Goal: Information Seeking & Learning: Learn about a topic

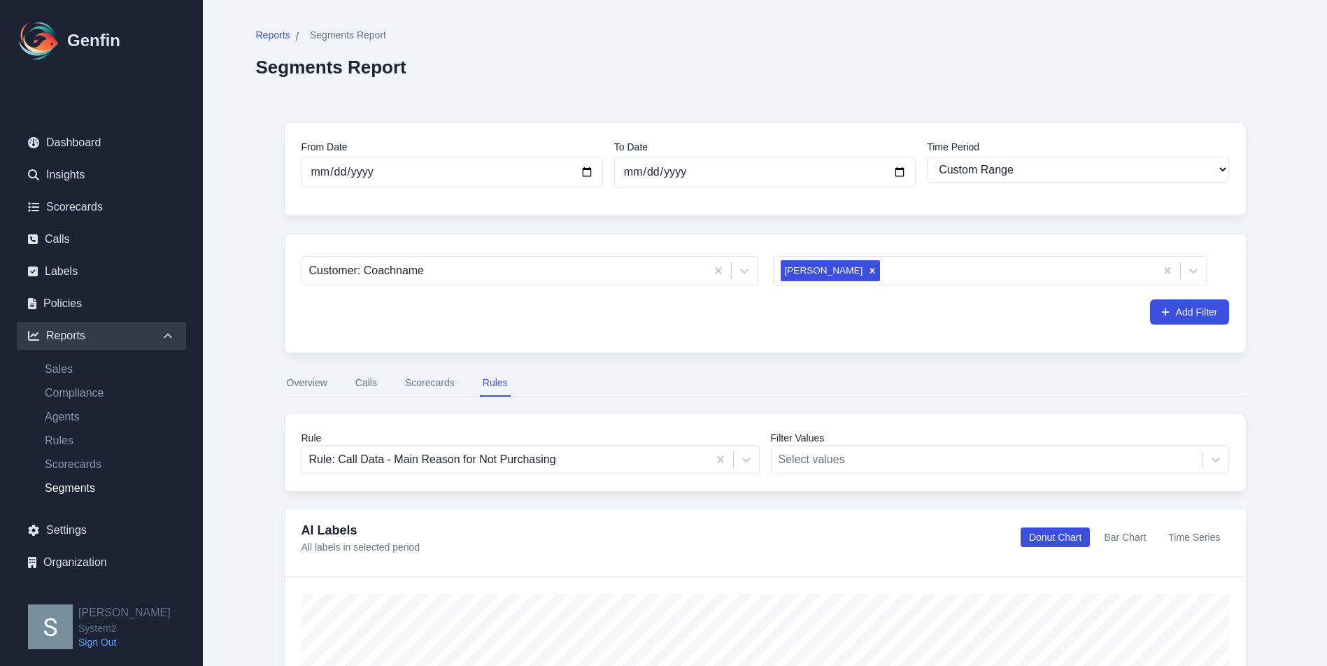
select select "custom"
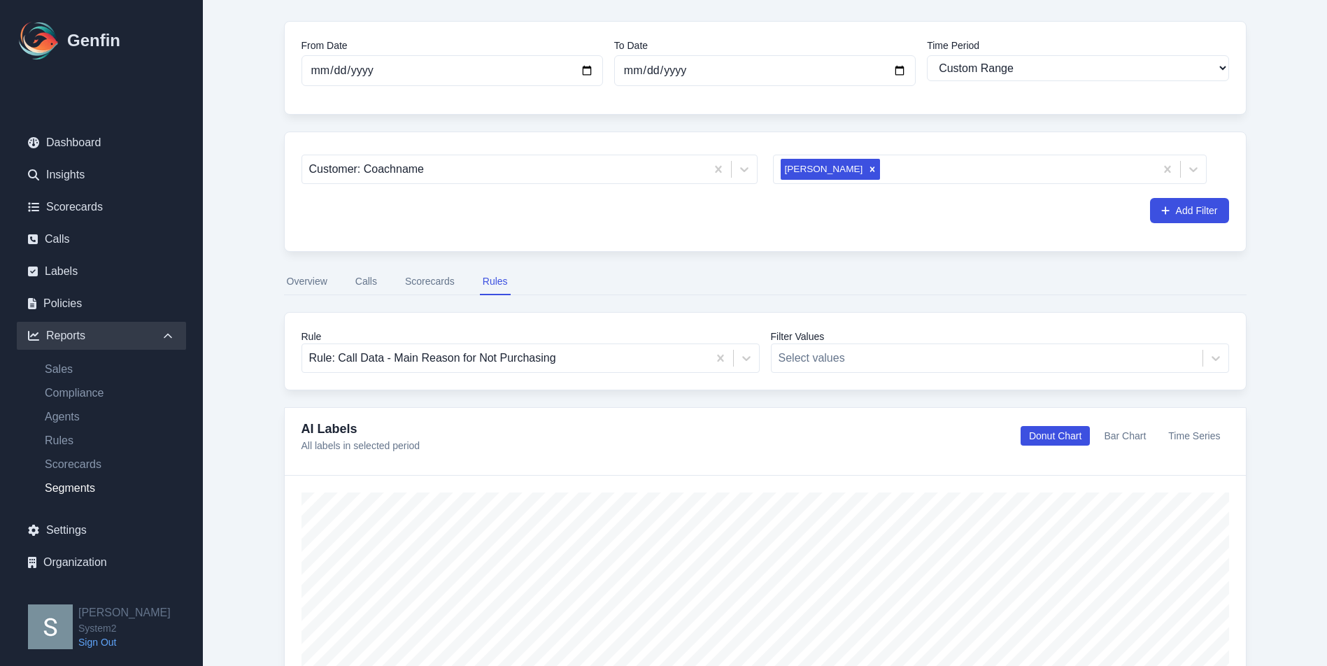
scroll to position [105, 0]
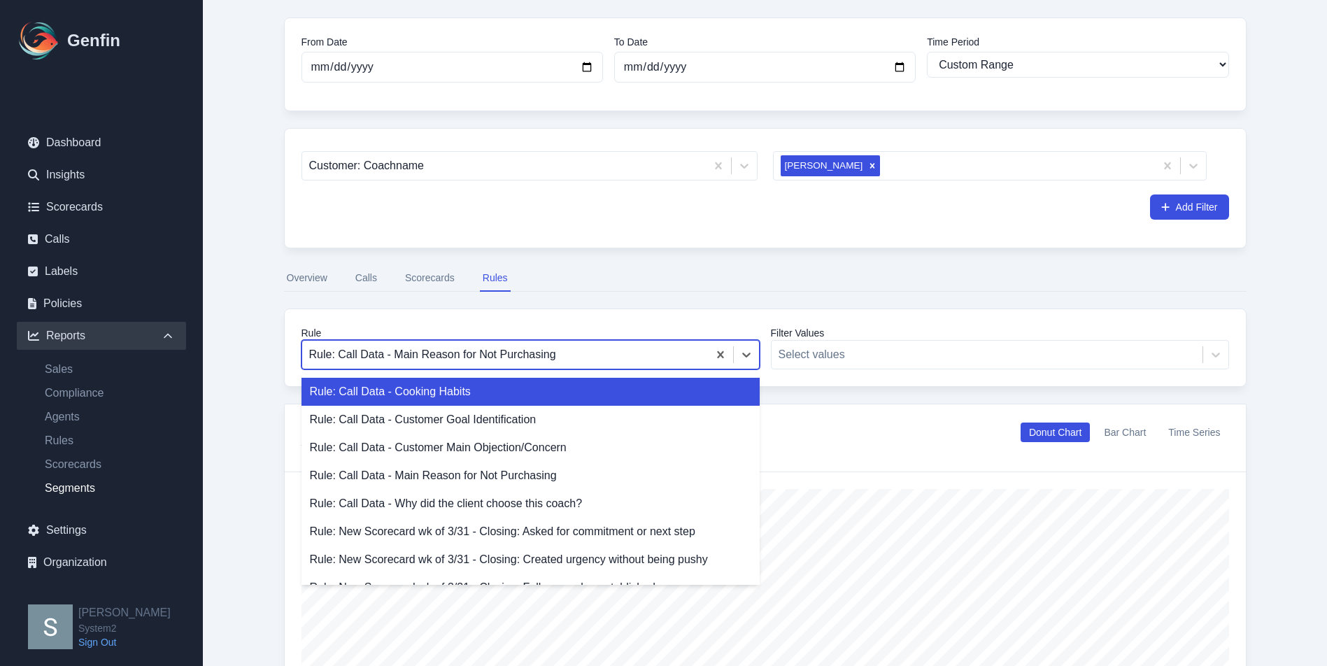
click at [549, 363] on div at bounding box center [505, 355] width 392 height 20
click at [523, 401] on div "Rule: Call Data - Cooking Habits" at bounding box center [530, 392] width 458 height 28
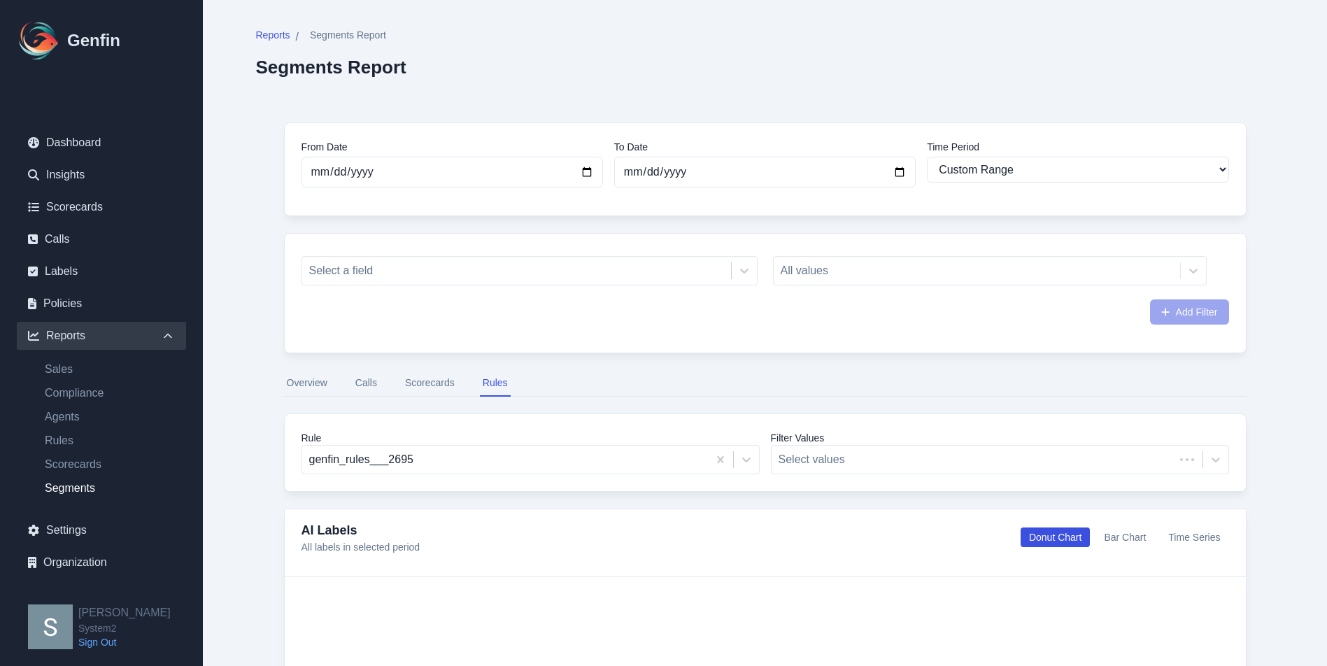
select select "custom"
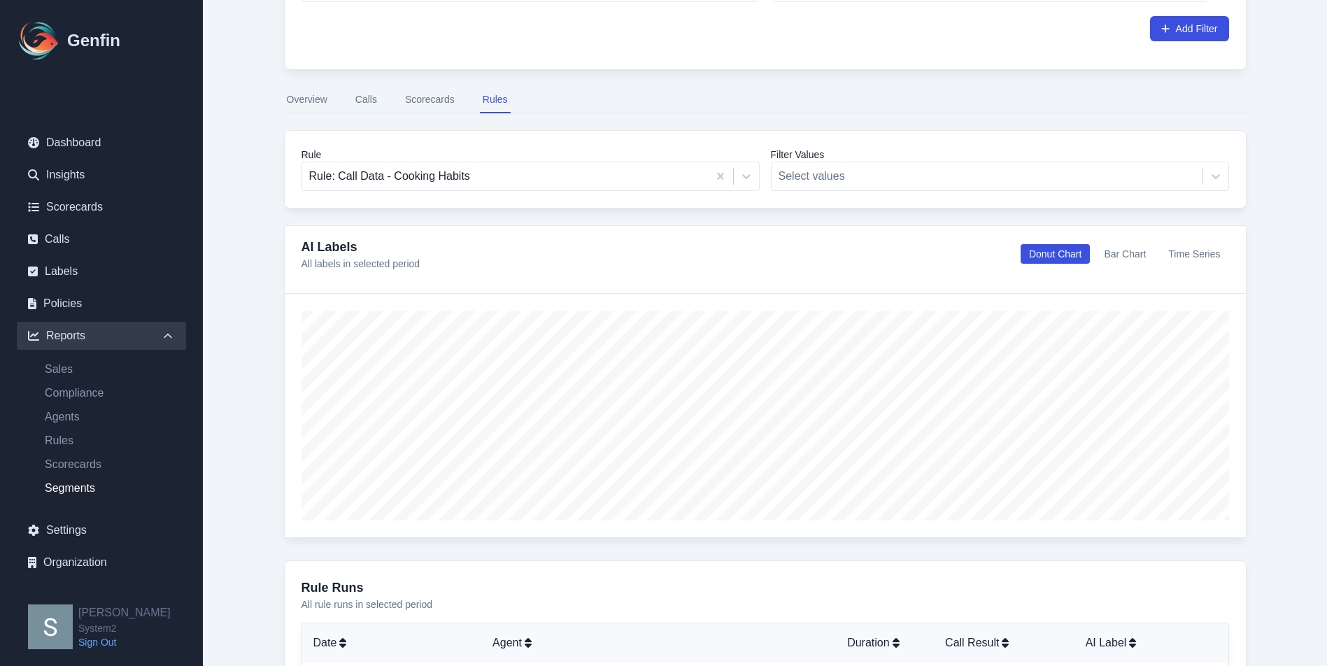
scroll to position [570, 0]
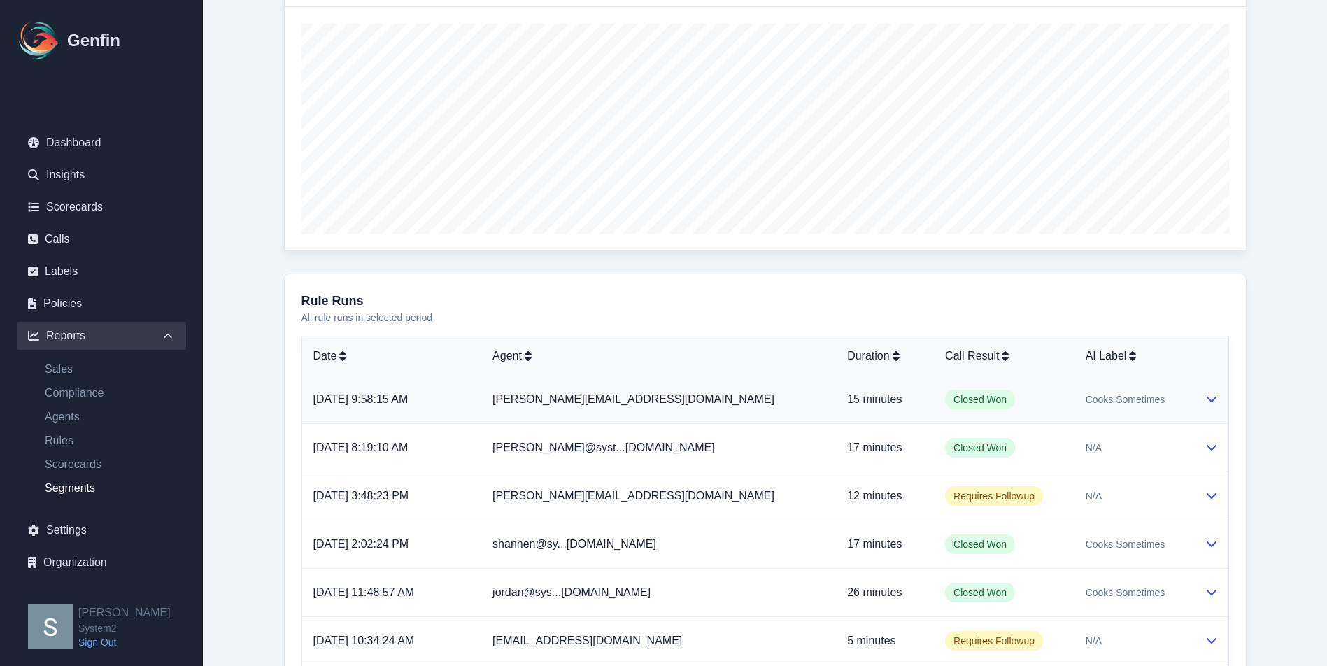
click at [1034, 413] on td "Closed Won" at bounding box center [1004, 400] width 141 height 48
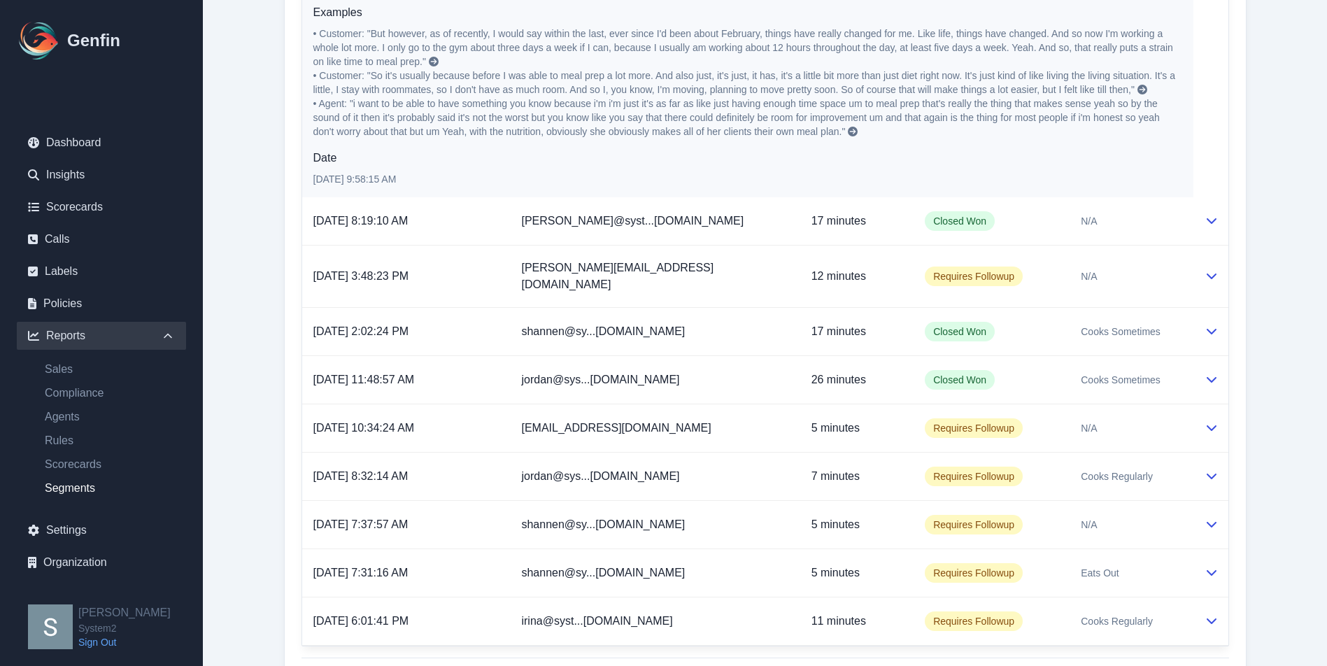
scroll to position [1155, 0]
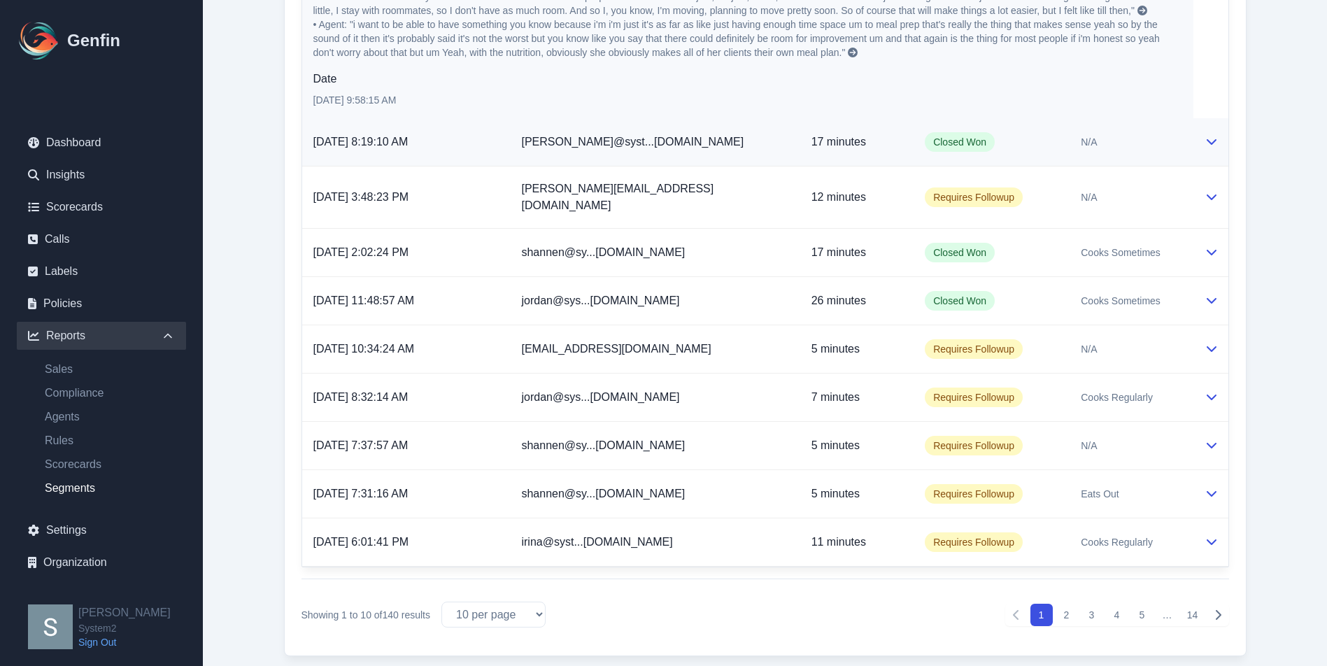
click at [1001, 134] on td "Closed Won" at bounding box center [991, 142] width 156 height 48
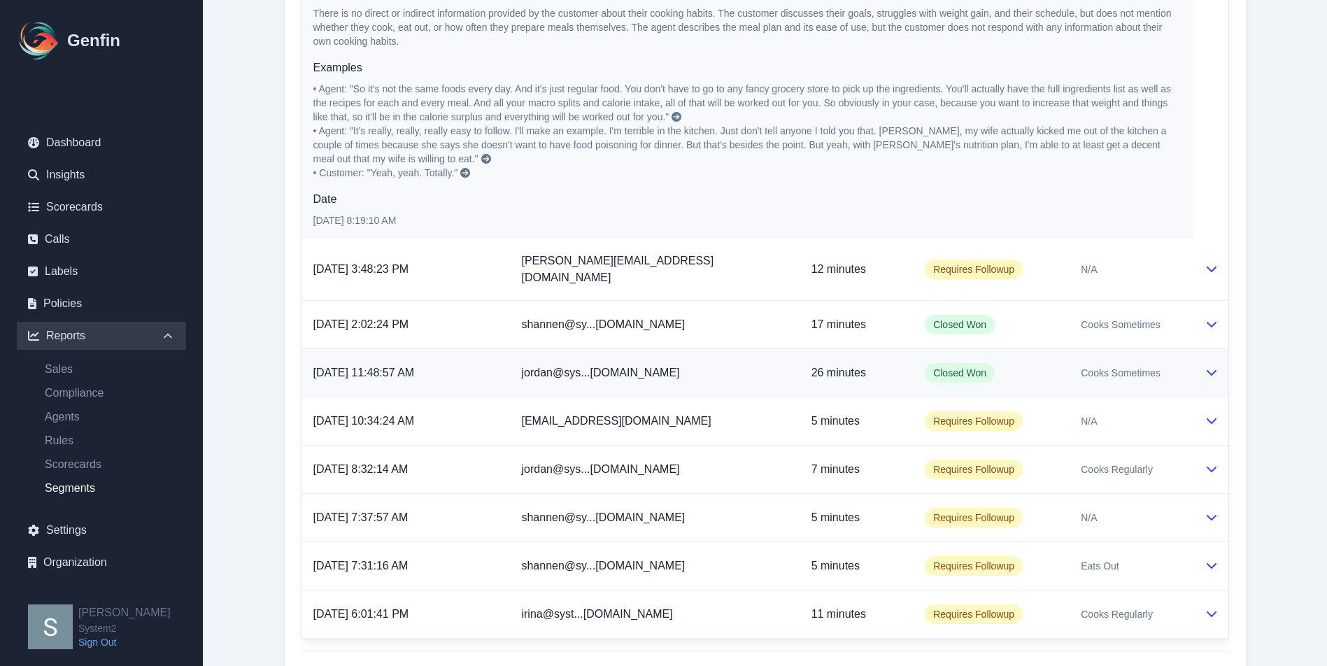
scroll to position [1391, 0]
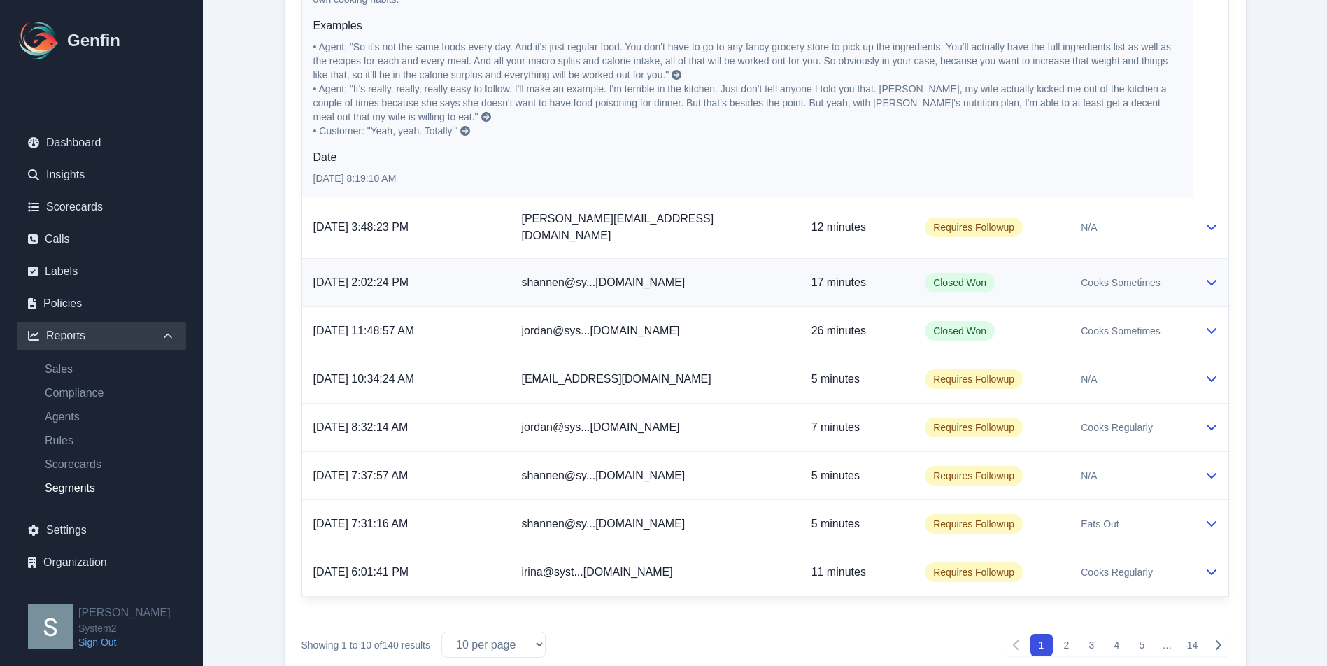
click at [963, 273] on span "Closed Won" at bounding box center [960, 283] width 70 height 20
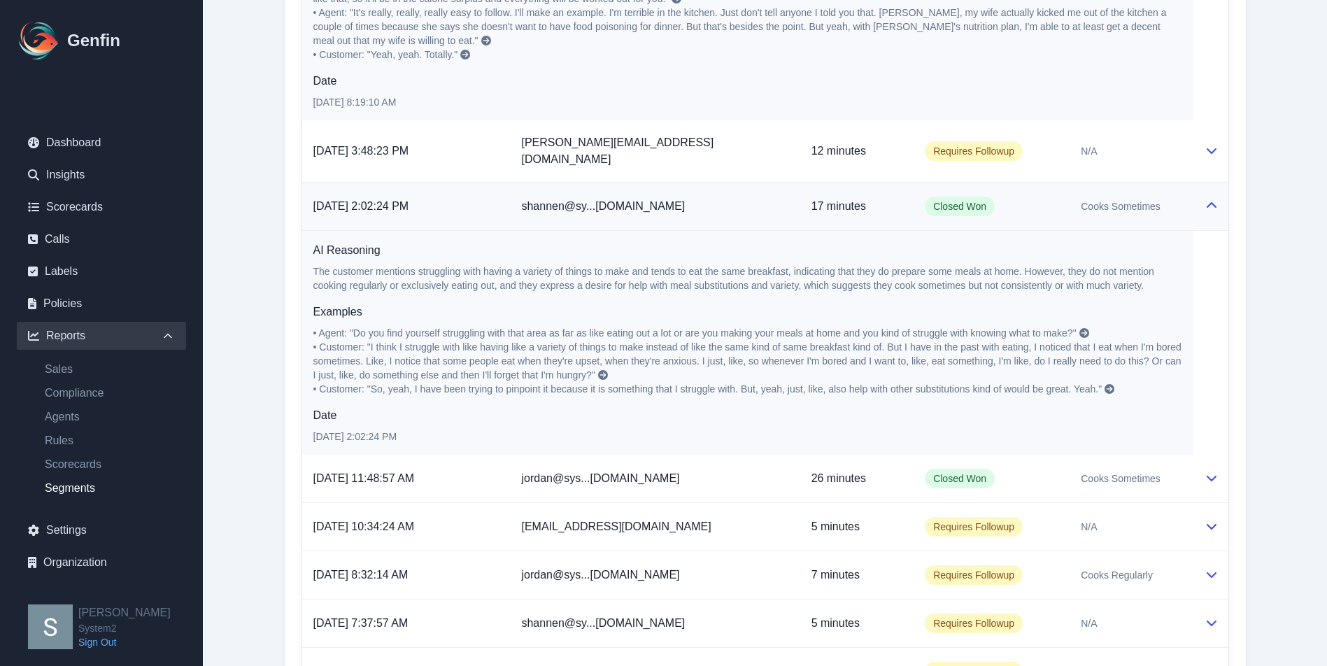
scroll to position [1471, 0]
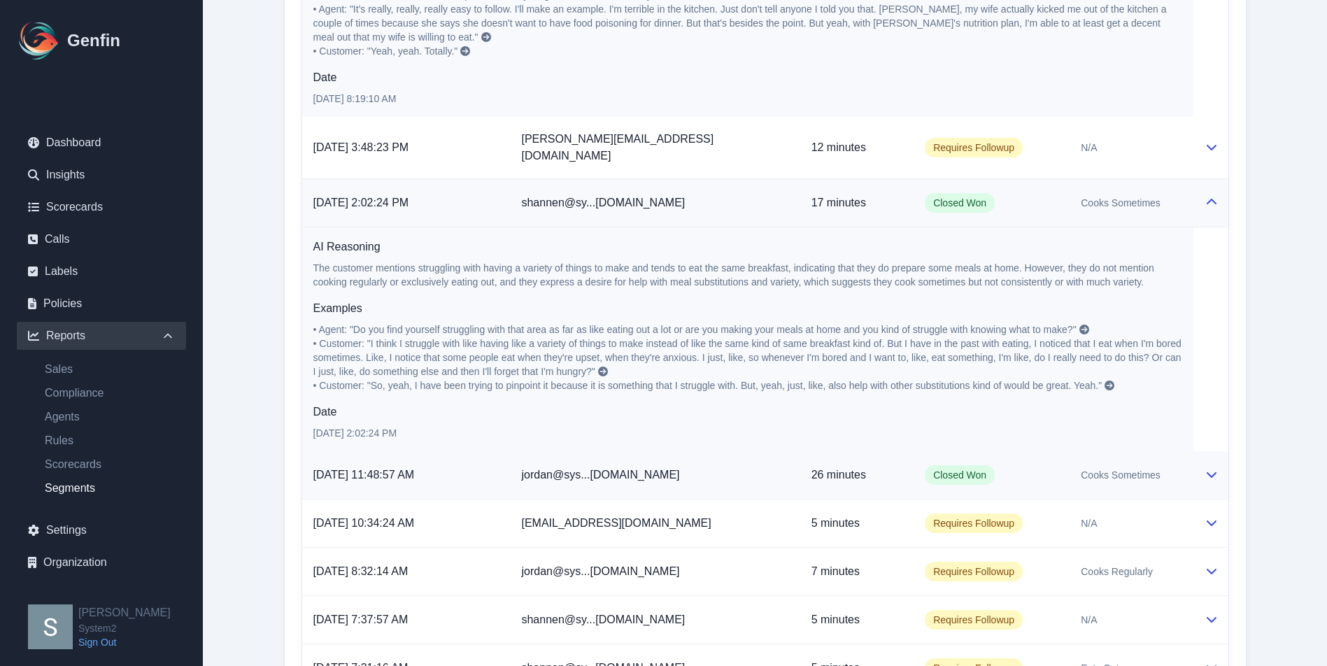
click at [878, 451] on td "26 minutes" at bounding box center [857, 475] width 114 height 48
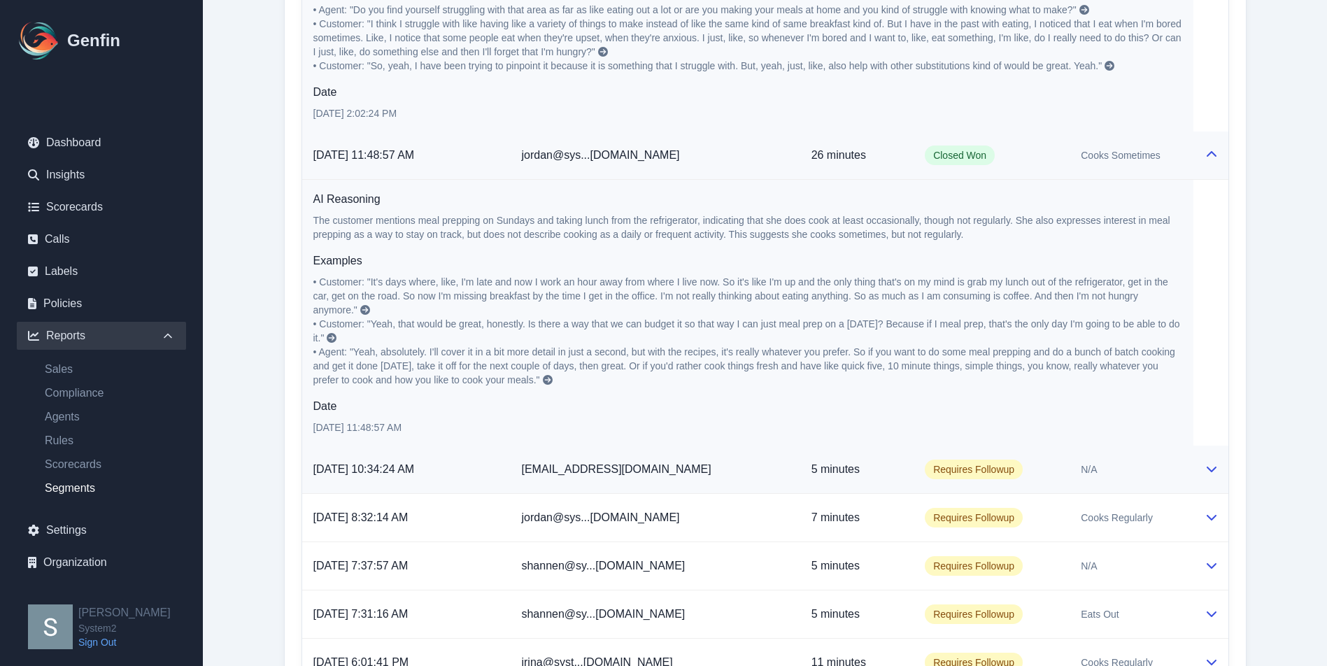
scroll to position [1848, 0]
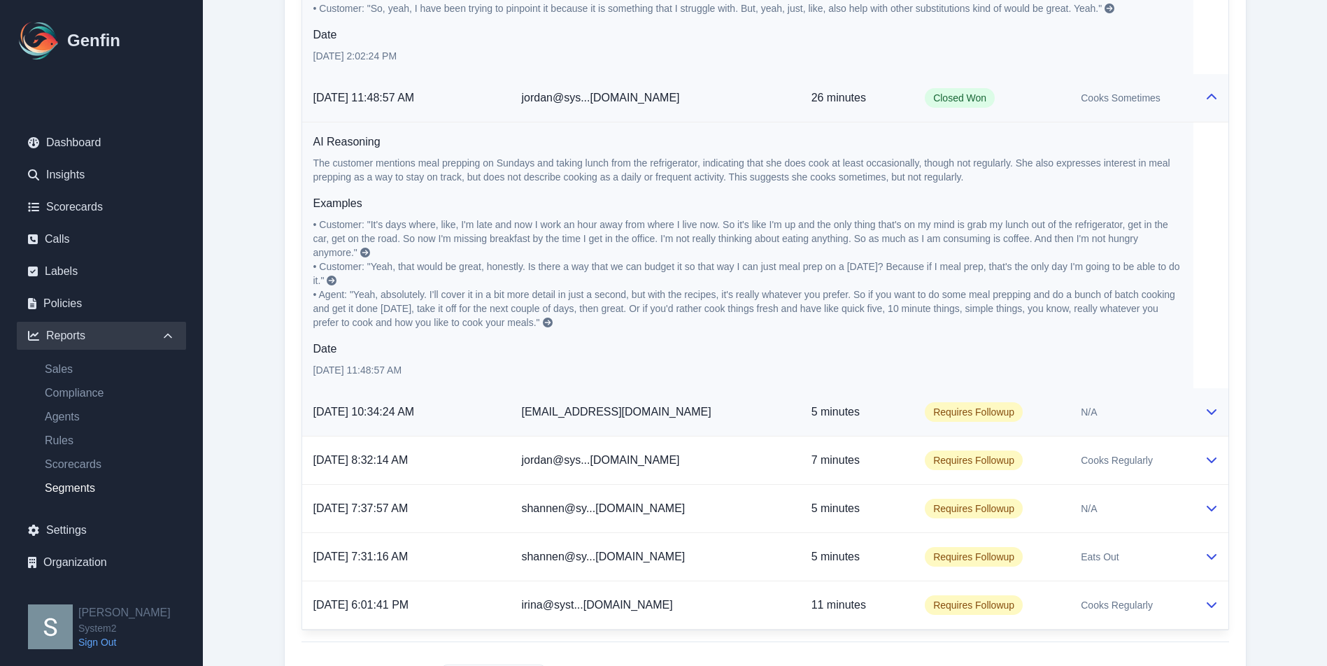
click at [913, 388] on td "Requires Followup" at bounding box center [991, 412] width 156 height 48
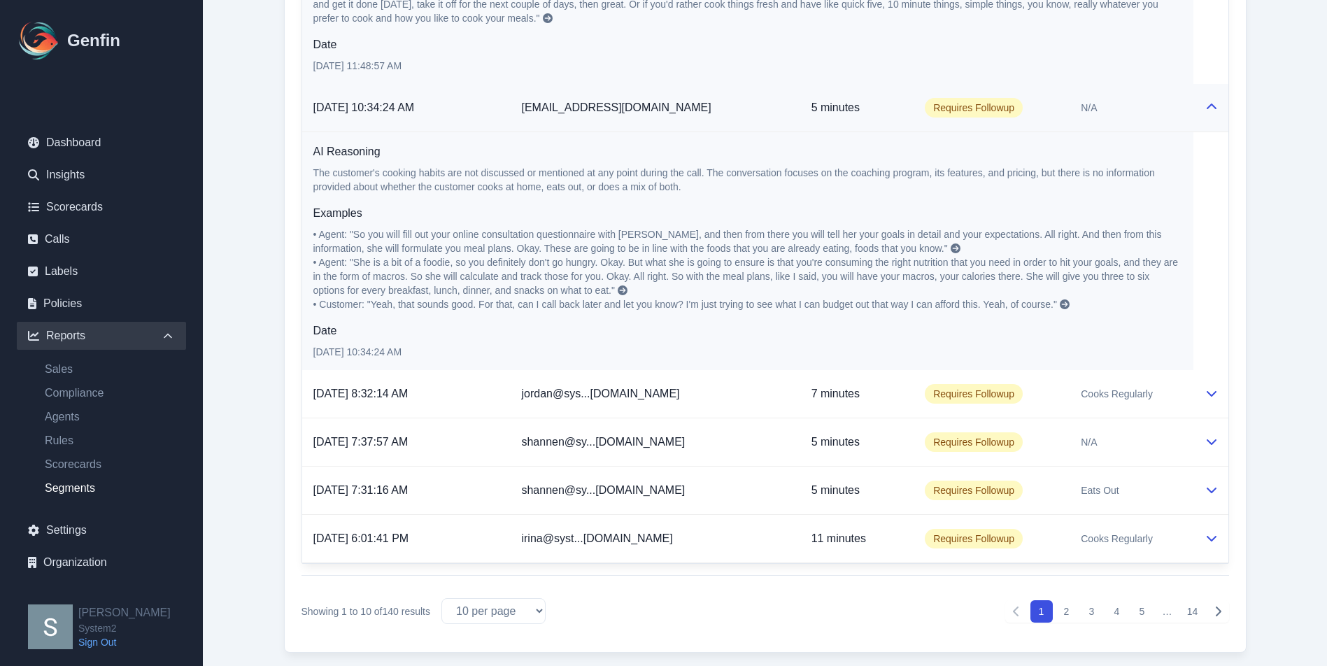
scroll to position [2167, 0]
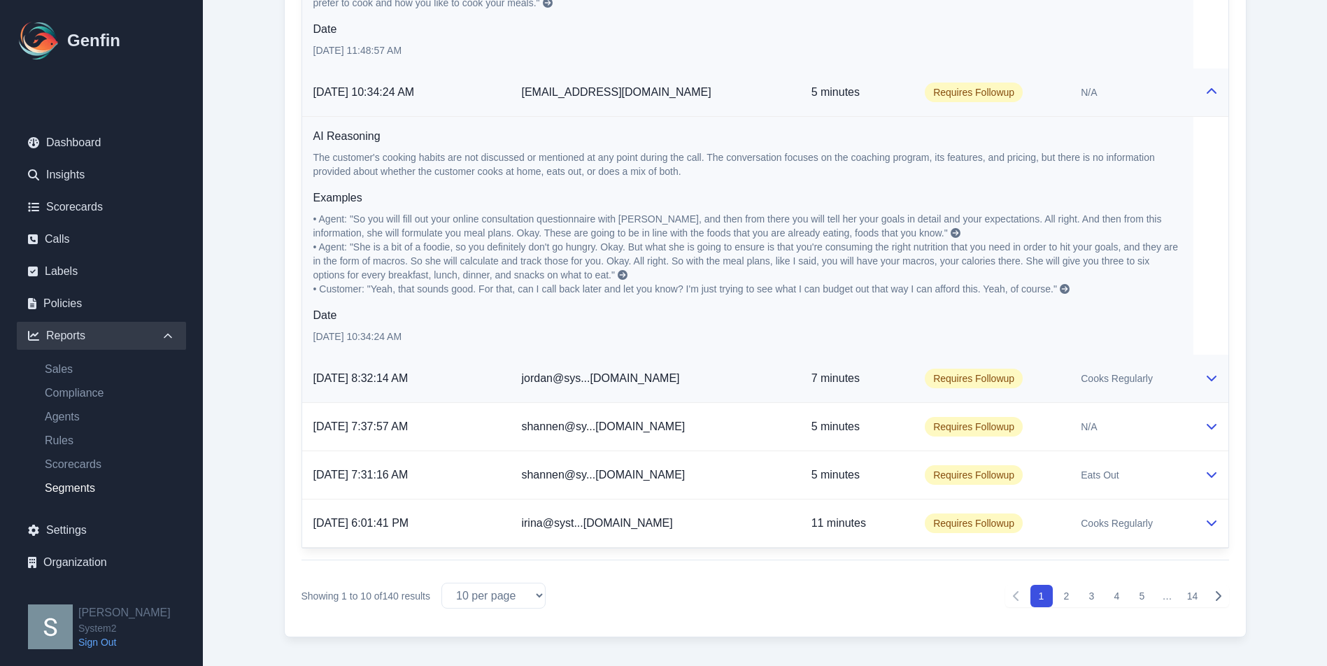
click at [823, 370] on p "7 minutes" at bounding box center [857, 378] width 92 height 17
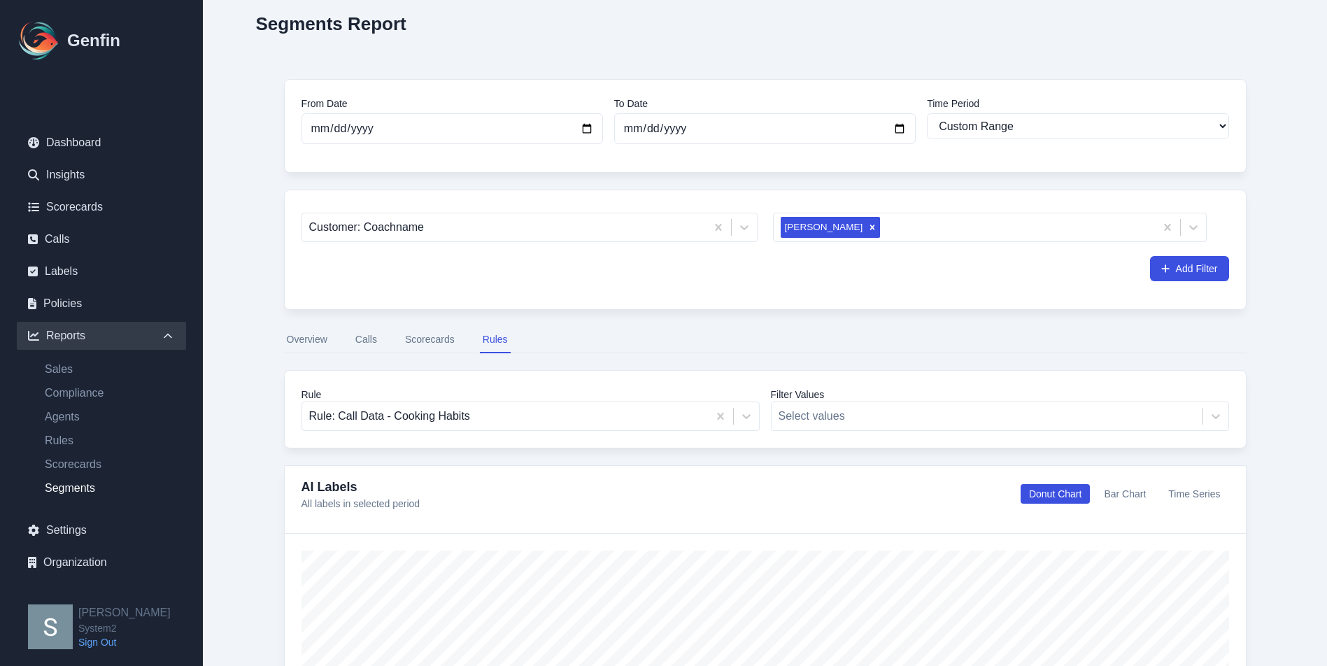
scroll to position [0, 0]
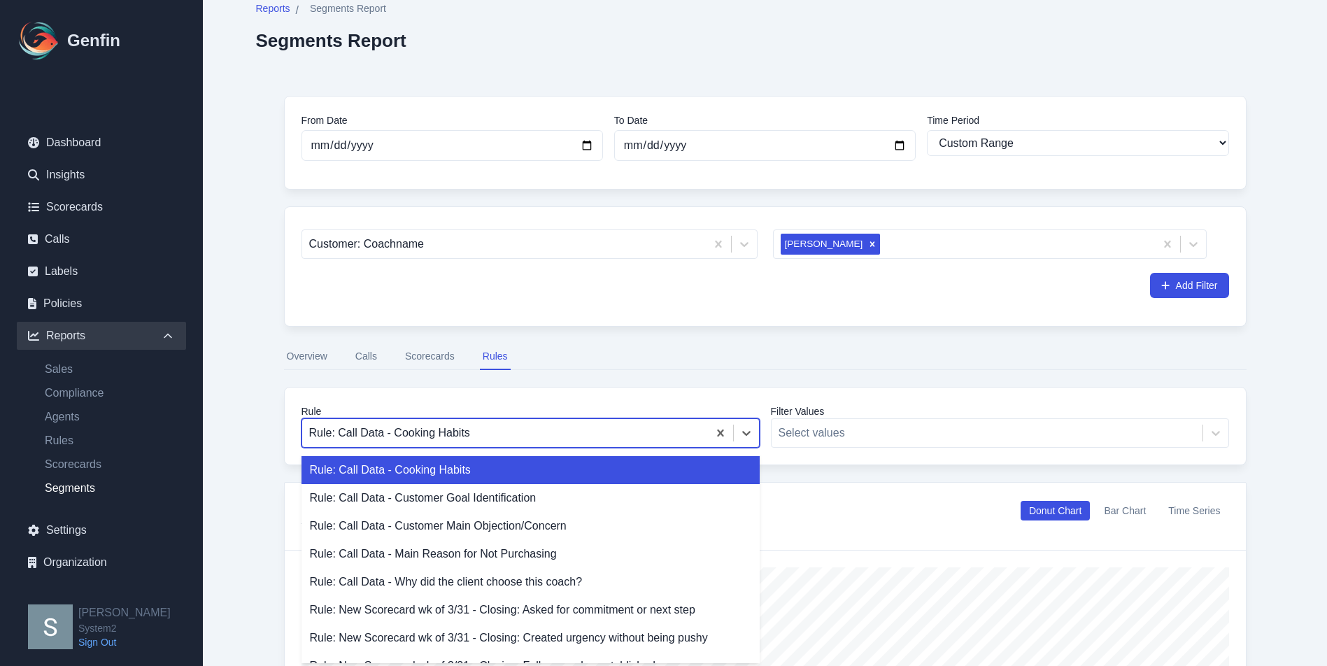
click at [562, 448] on div "Rule: Call Data - Cooking Habits, 1 of 24. 24 results available. Use Up and Dow…" at bounding box center [530, 432] width 458 height 29
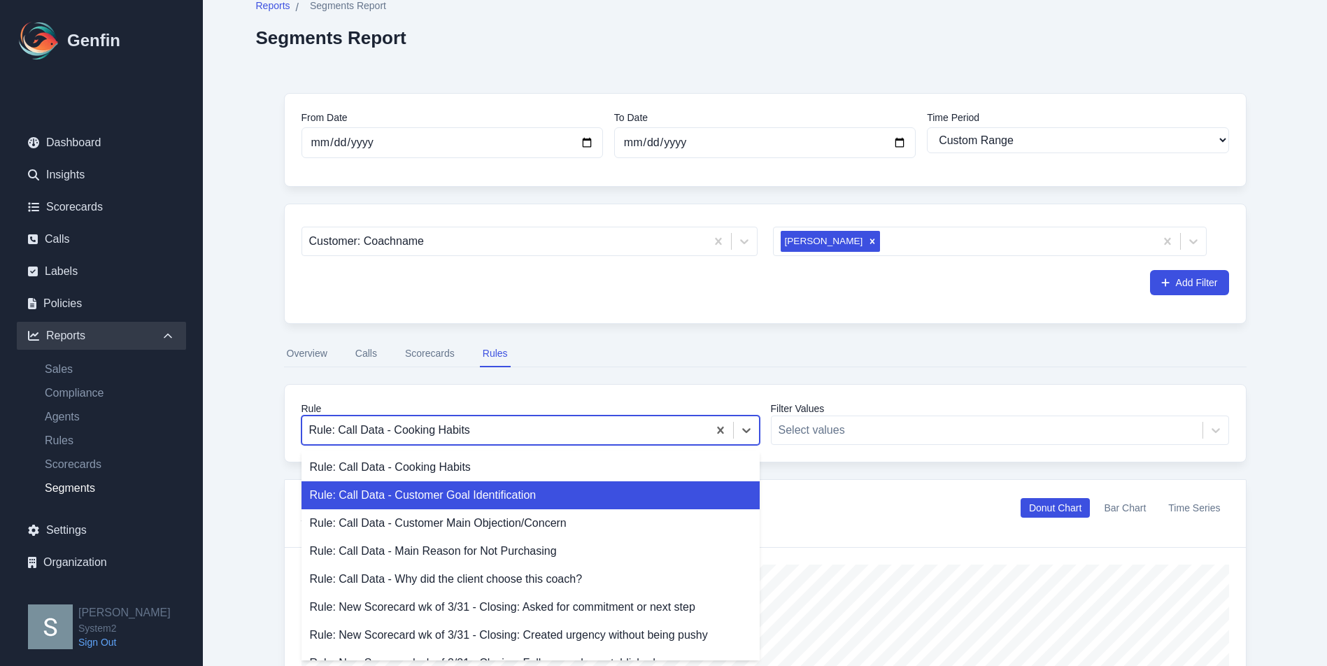
click at [550, 499] on div "Rule: Call Data - Customer Goal Identification" at bounding box center [530, 495] width 458 height 28
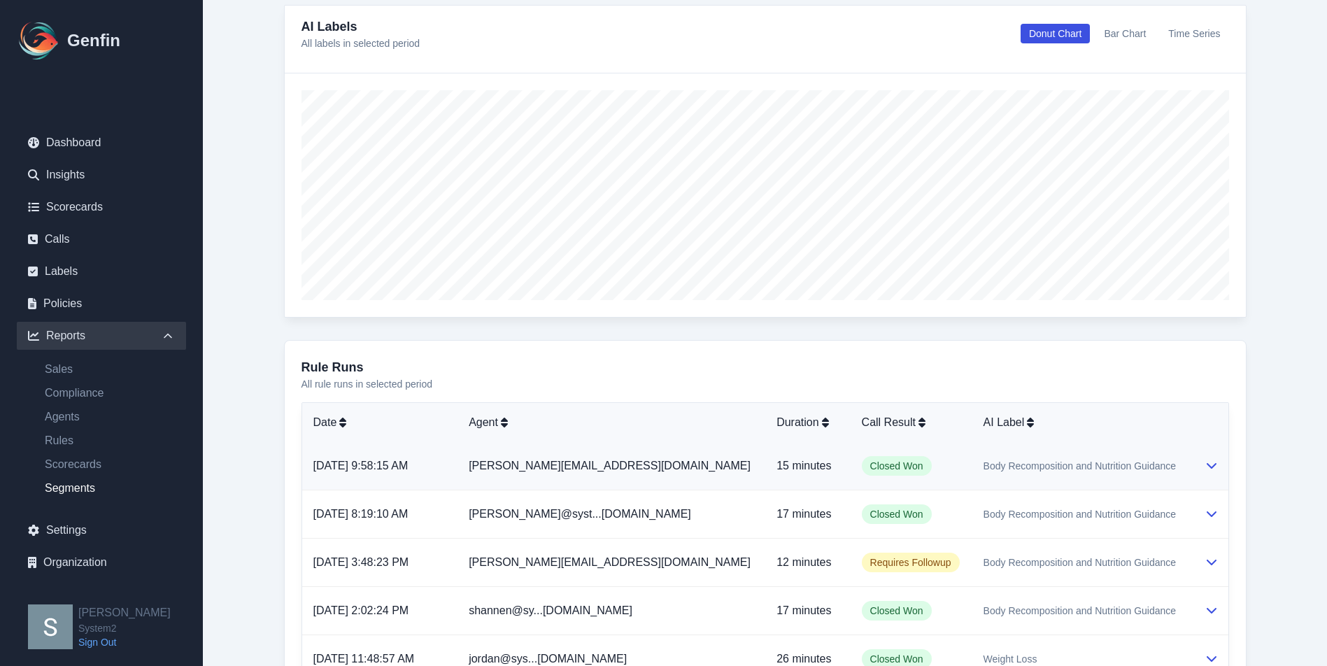
scroll to position [655, 0]
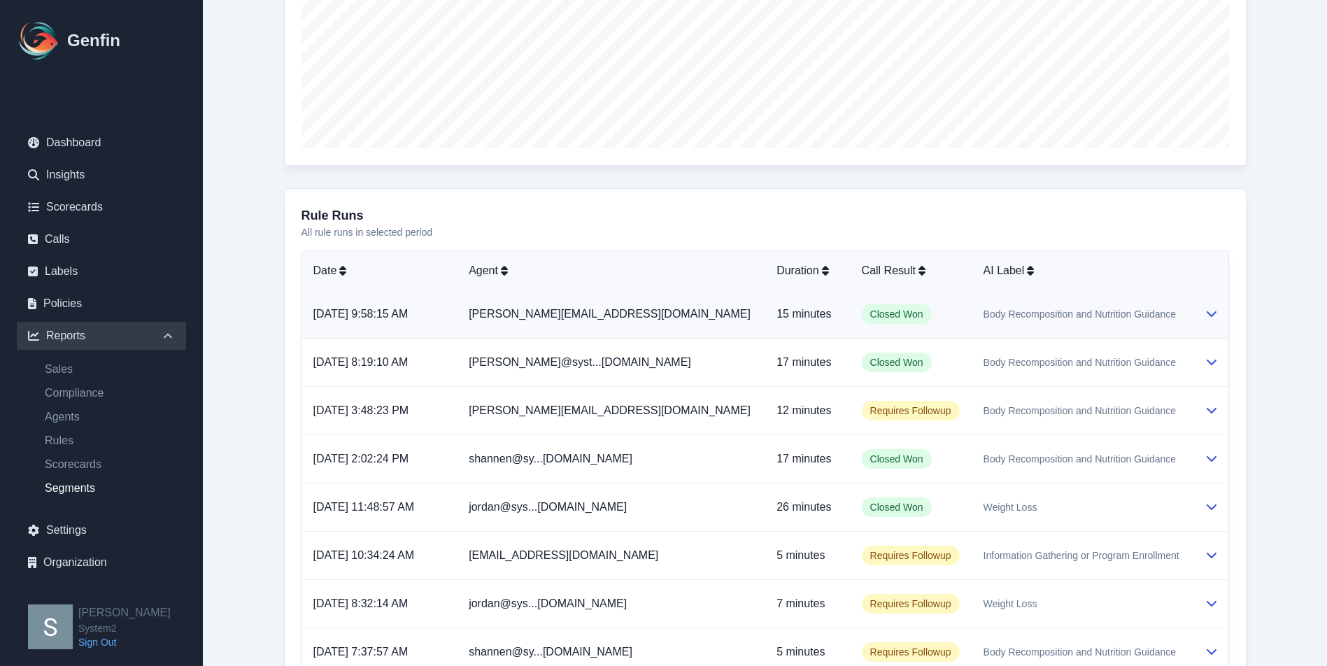
click at [1113, 317] on span "Body Recomposition and Nutrition Guidance" at bounding box center [1079, 314] width 193 height 14
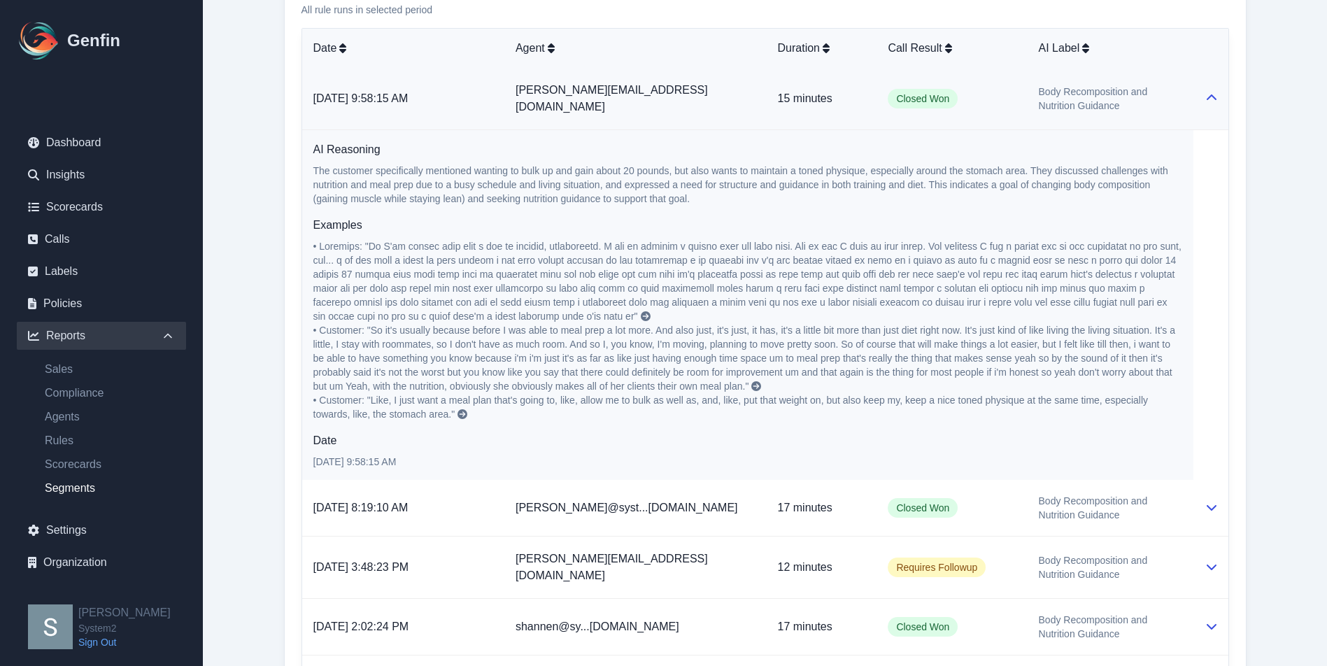
scroll to position [1094, 0]
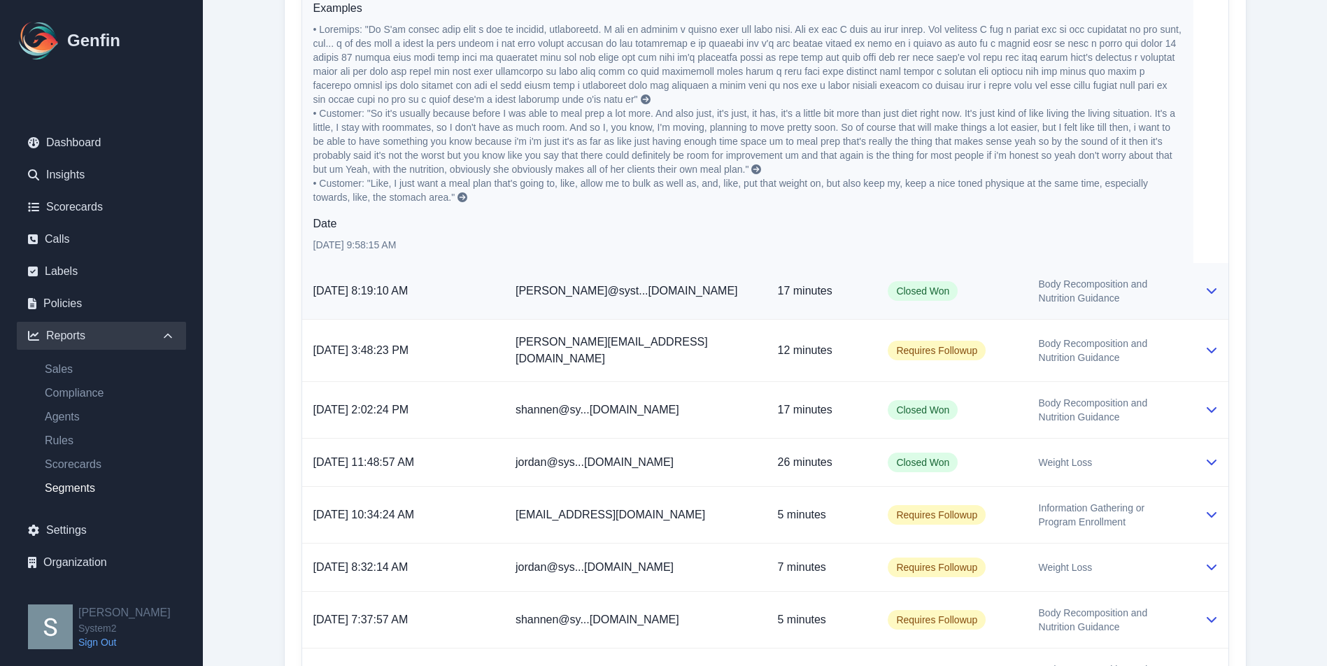
click at [890, 296] on td "Closed Won" at bounding box center [951, 291] width 150 height 57
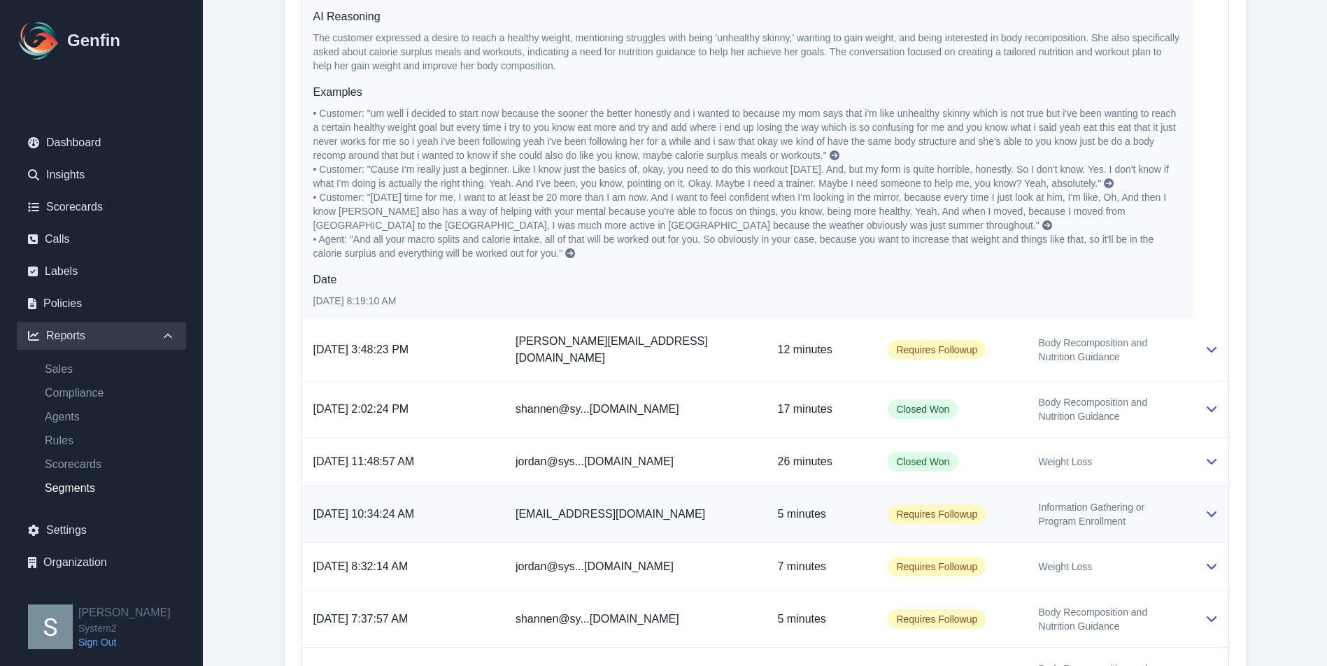
scroll to position [1425, 0]
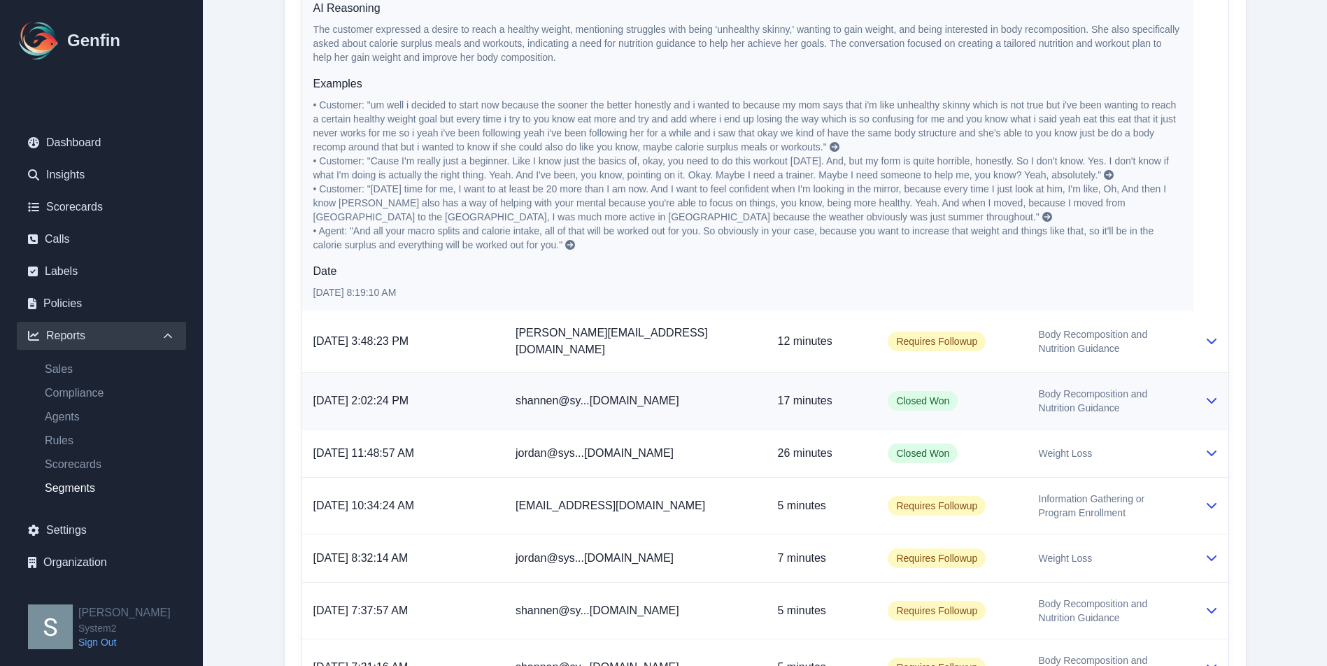
click at [931, 406] on td "Closed Won" at bounding box center [951, 401] width 150 height 57
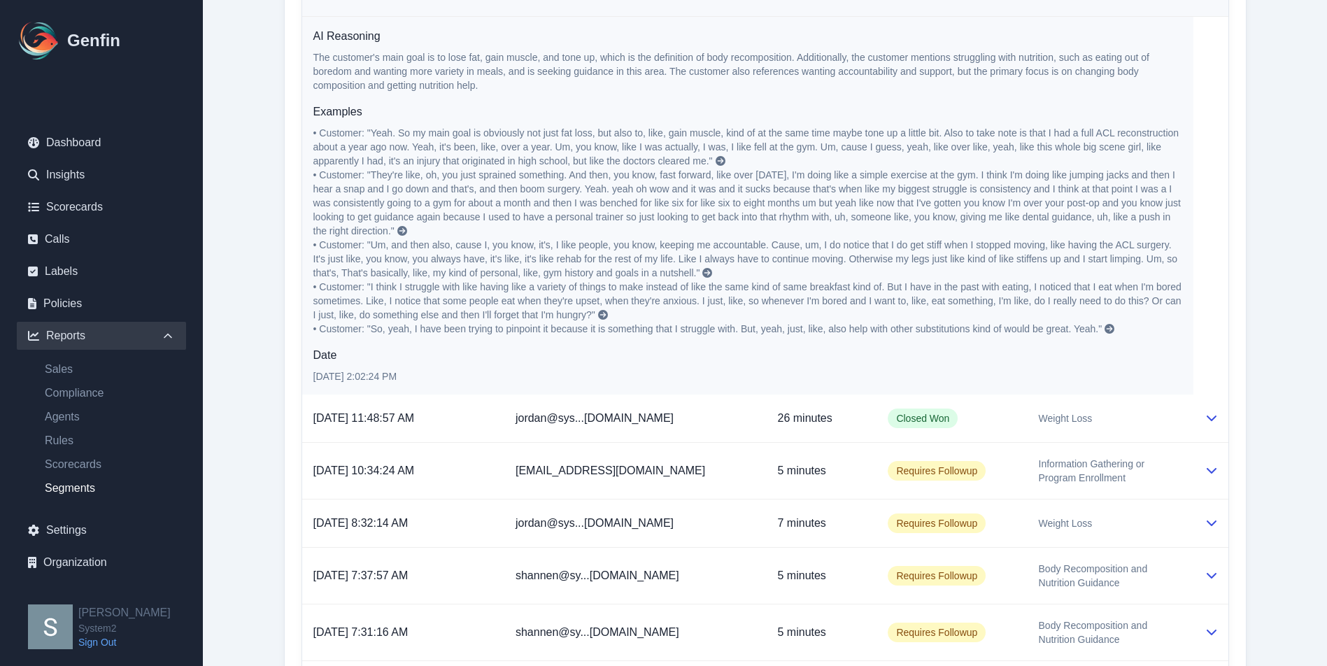
scroll to position [1897, 0]
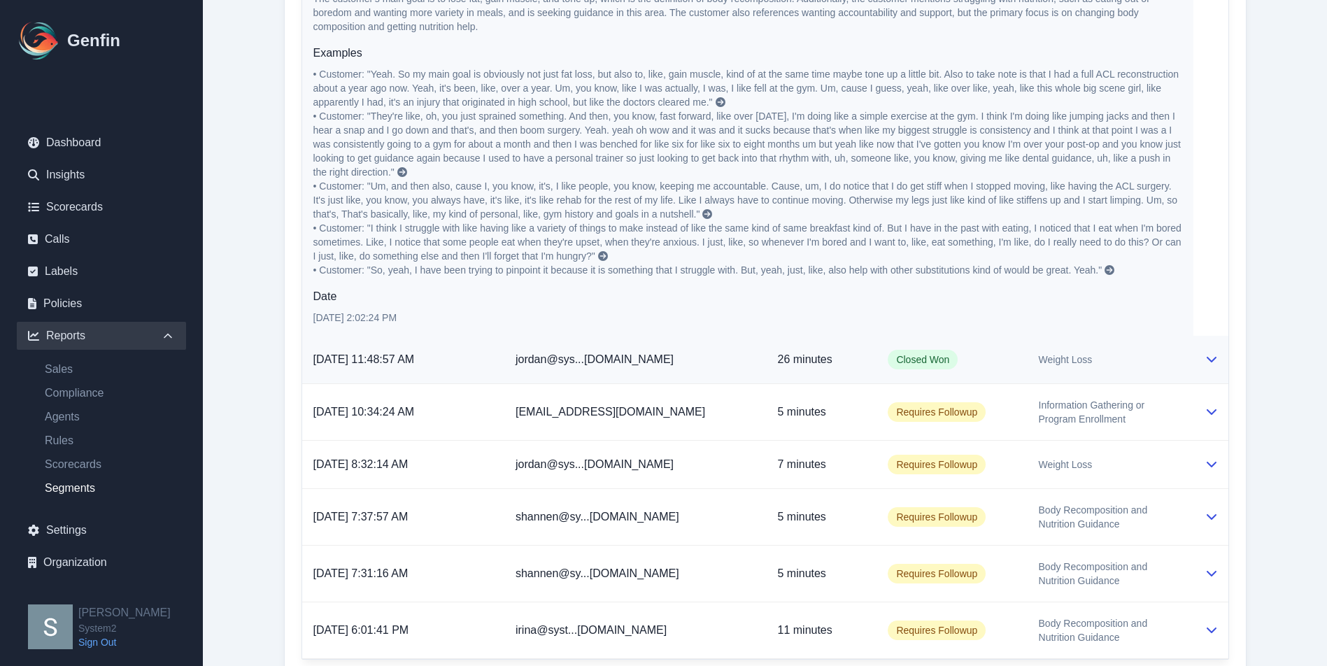
click at [876, 358] on td "Closed Won" at bounding box center [951, 360] width 150 height 48
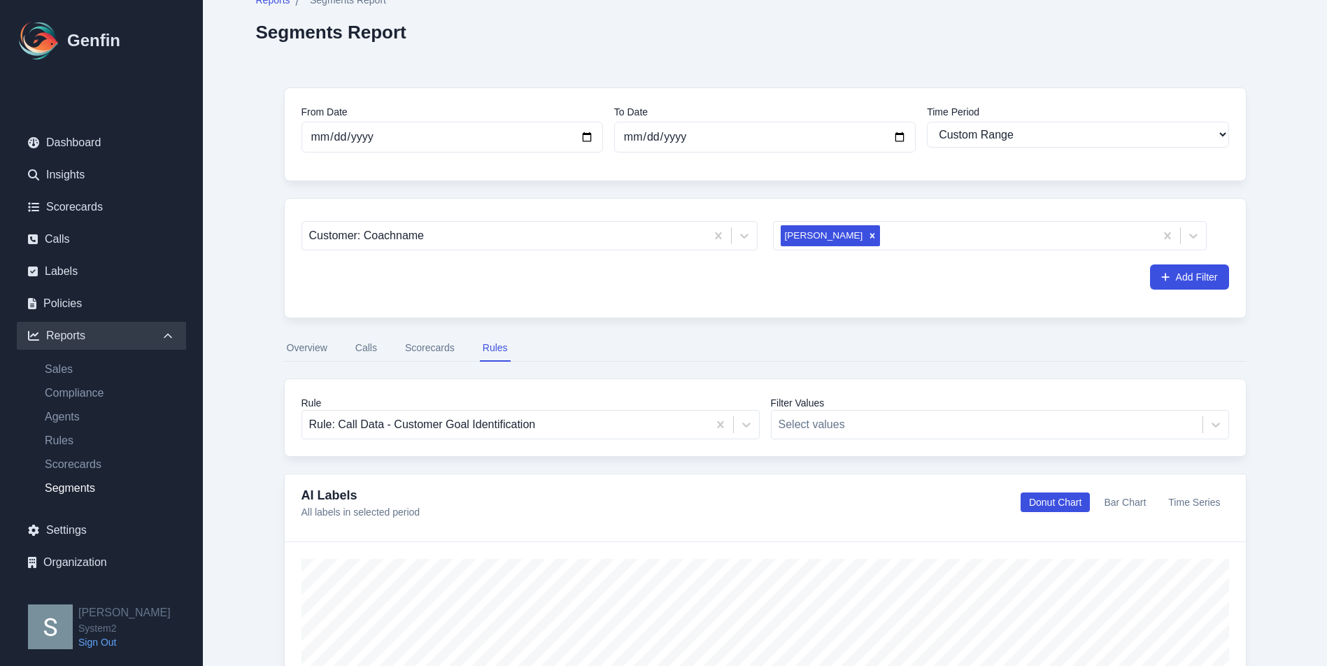
scroll to position [0, 0]
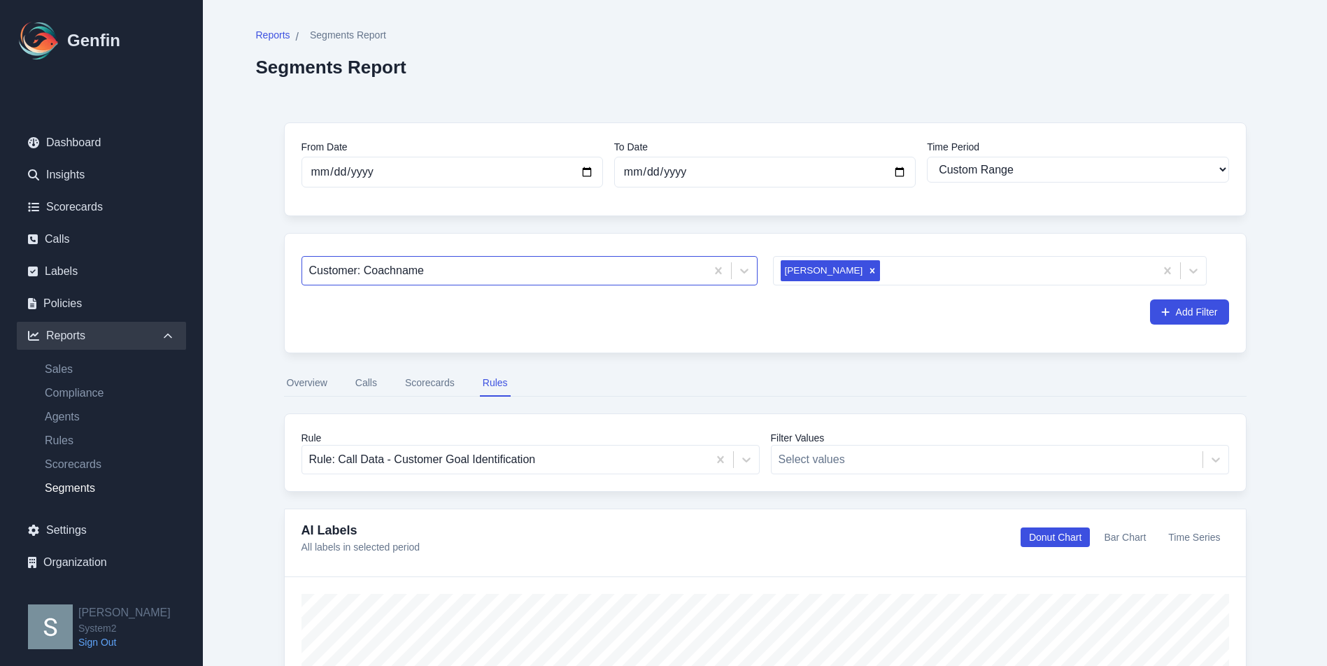
click at [539, 279] on div at bounding box center [504, 271] width 390 height 20
click at [796, 350] on div "Customer: Coachname Taliyah Dozier Add Filter" at bounding box center [765, 293] width 962 height 120
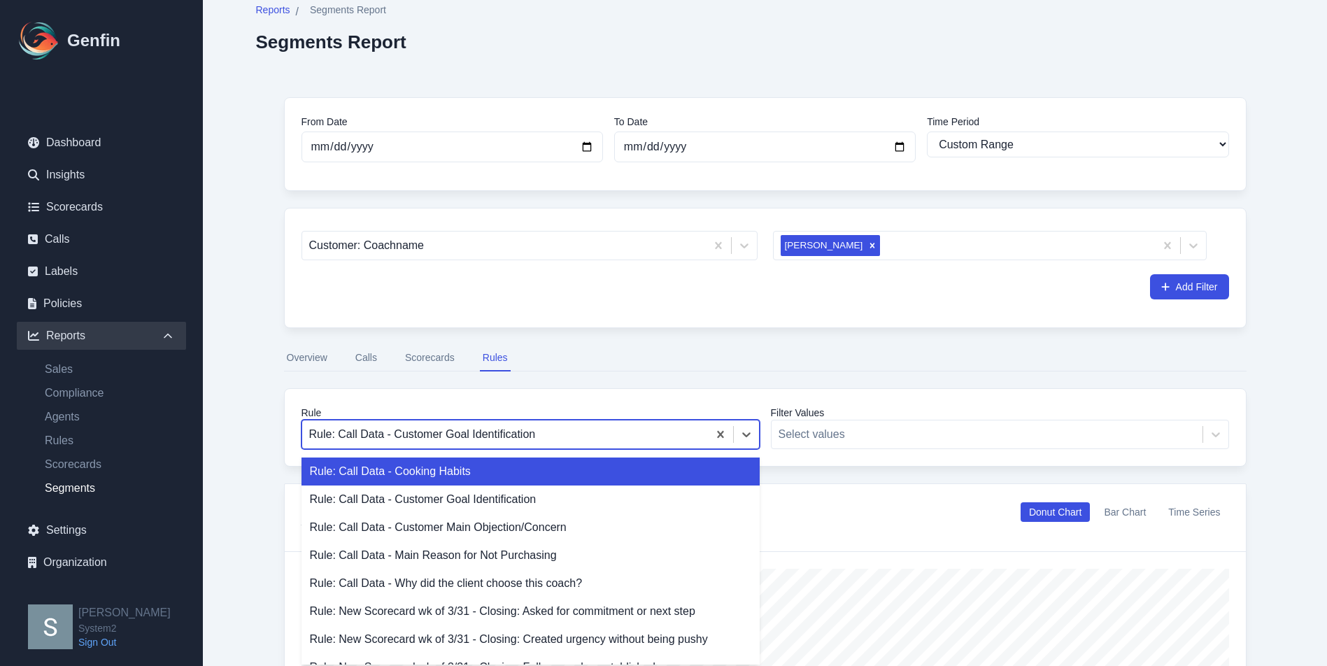
click at [571, 449] on div "Rule: Call Data - Cooking Habits, 1 of 24. 24 results available. Use Up and Dow…" at bounding box center [530, 434] width 458 height 29
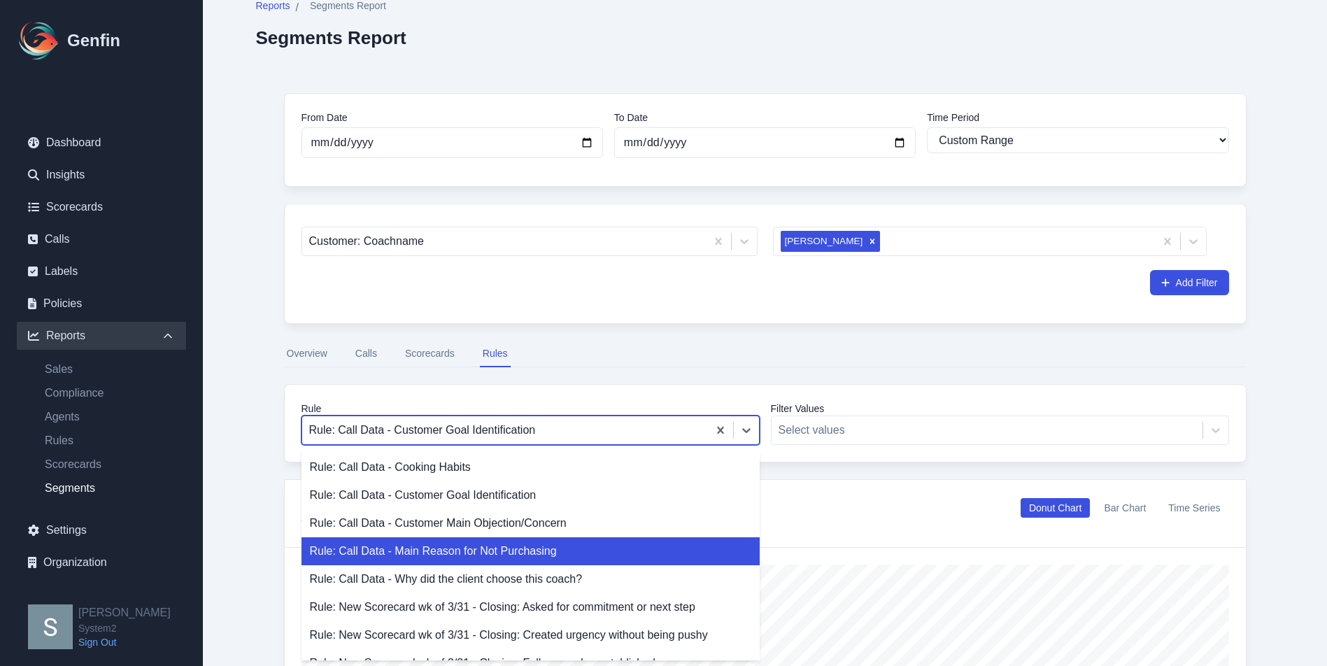
click at [638, 558] on div "Rule: Call Data - Main Reason for Not Purchasing" at bounding box center [530, 551] width 458 height 28
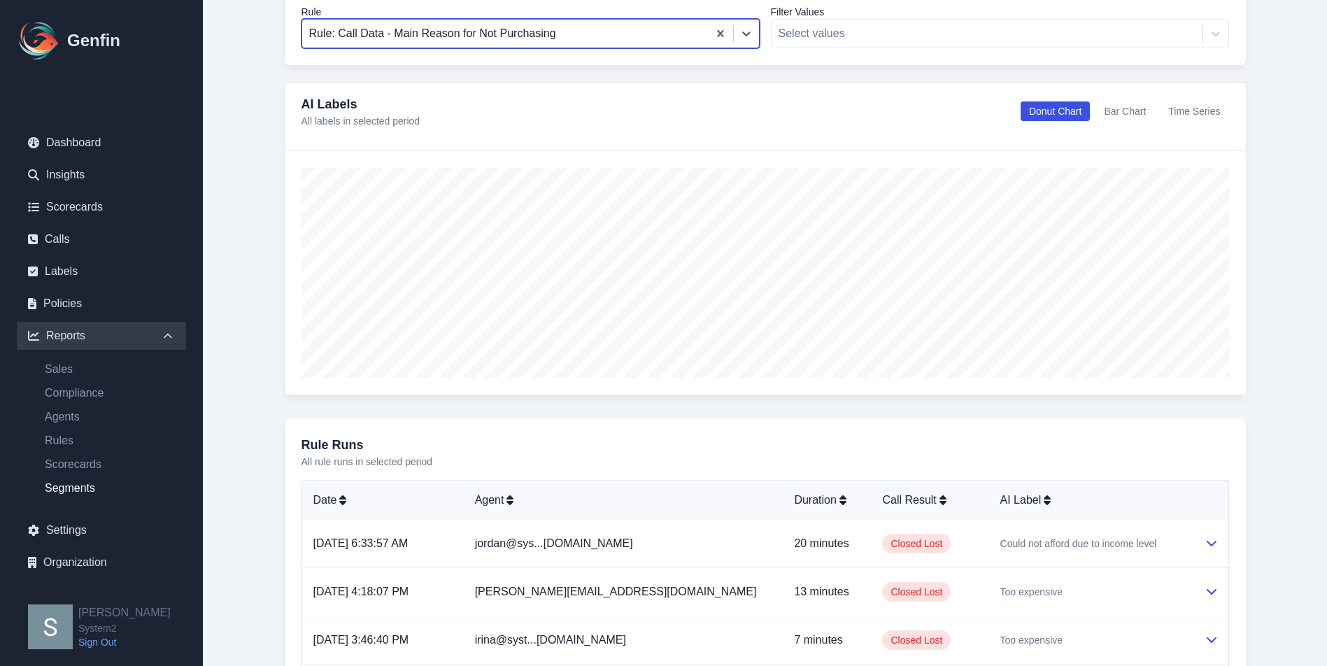
scroll to position [183, 0]
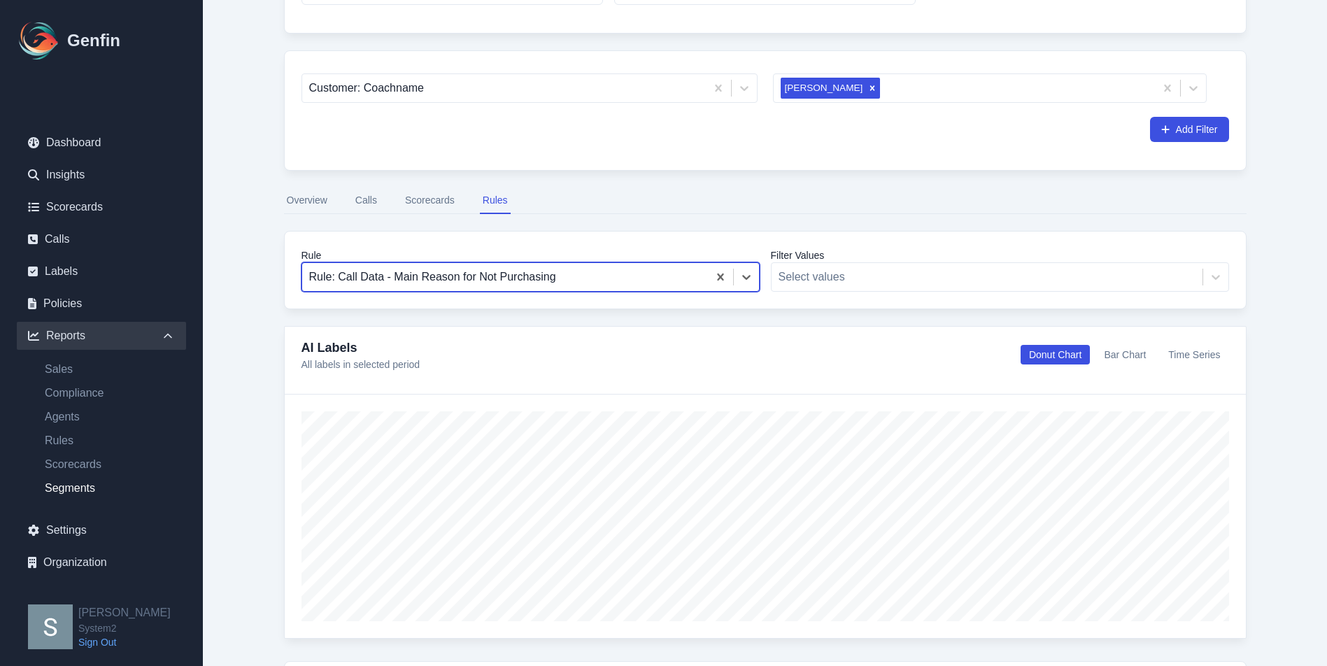
click at [544, 273] on div at bounding box center [505, 277] width 392 height 20
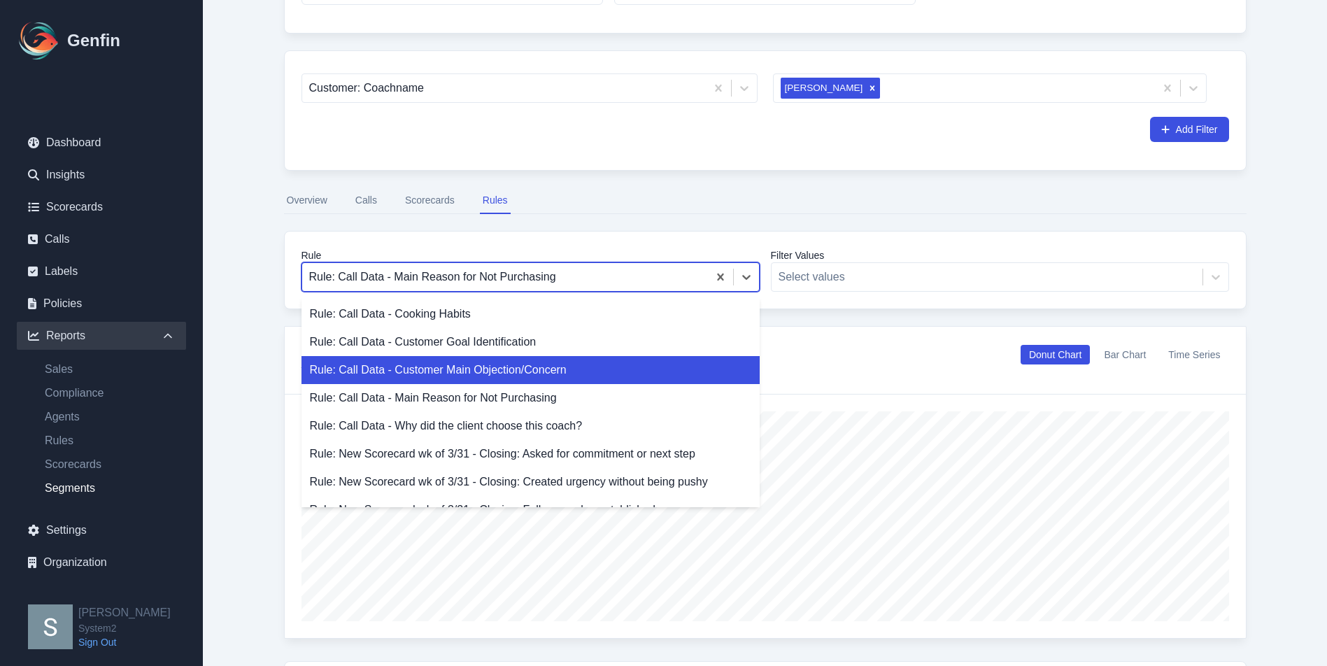
click at [540, 372] on div "Rule: Call Data - Customer Main Objection/Concern" at bounding box center [530, 370] width 458 height 28
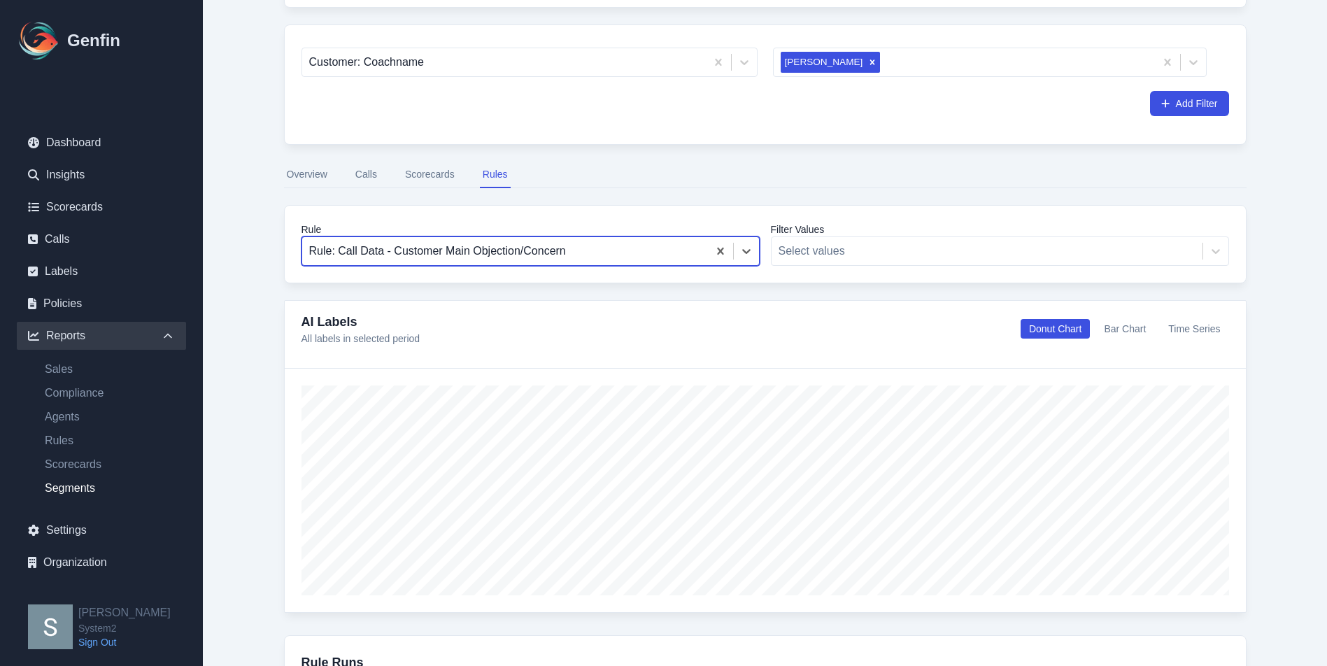
scroll to position [610, 0]
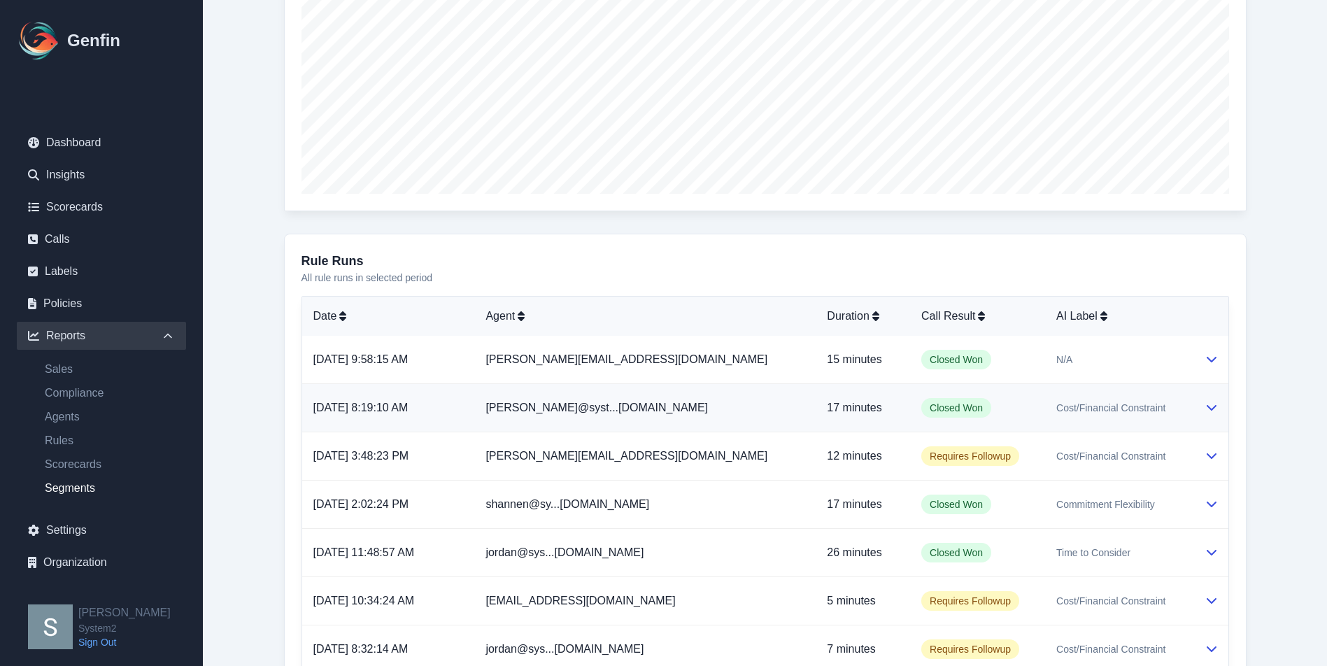
click at [989, 424] on td "Closed Won" at bounding box center [977, 408] width 135 height 48
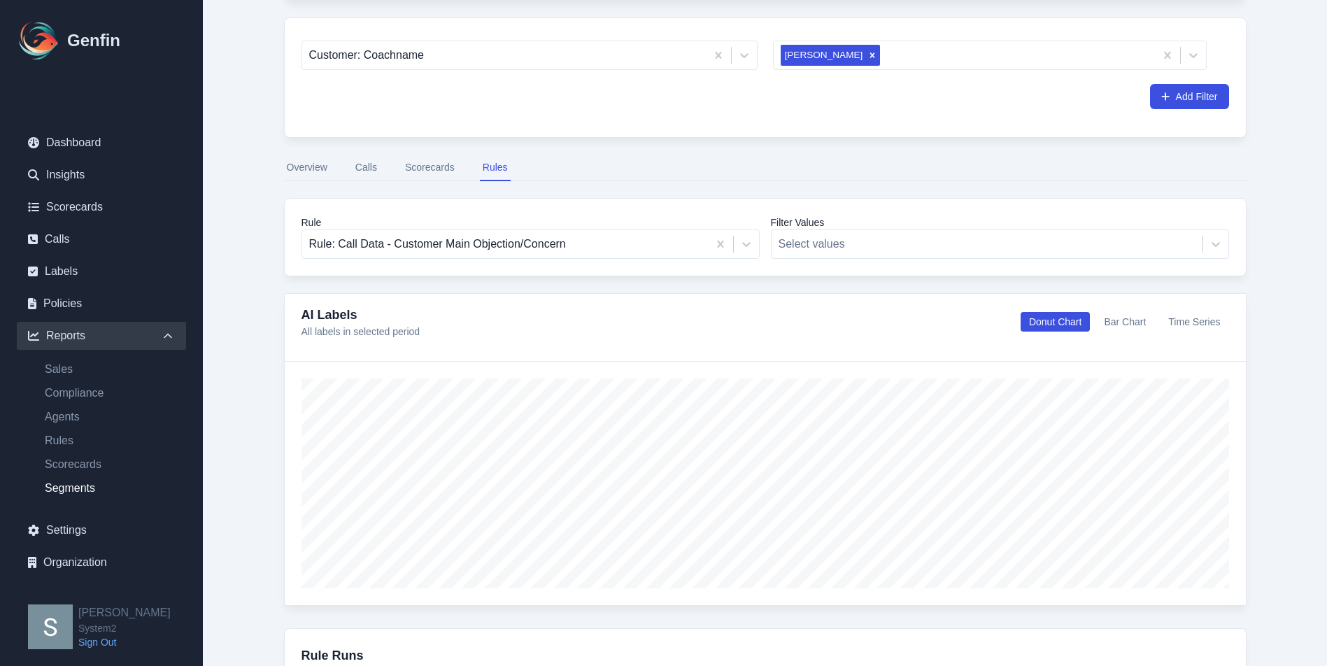
scroll to position [0, 0]
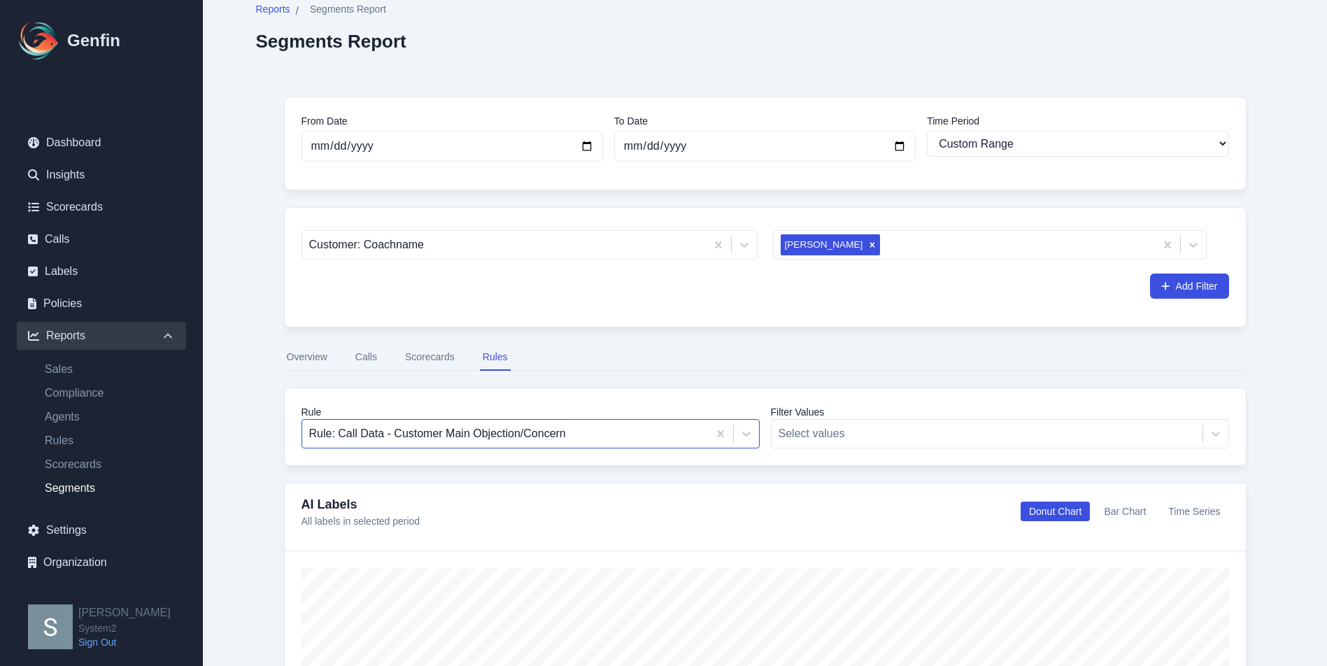
click at [495, 448] on div "Rule: Call Data - Customer Main Objection/Concern" at bounding box center [530, 433] width 458 height 29
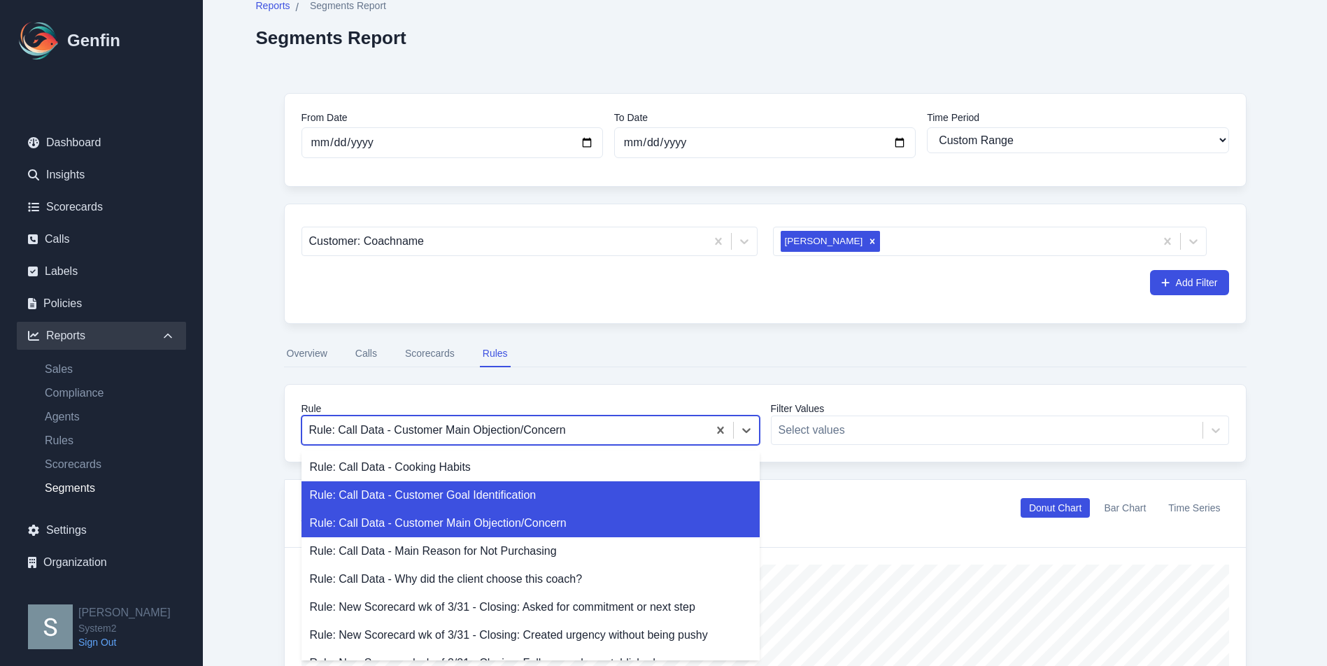
scroll to position [3, 0]
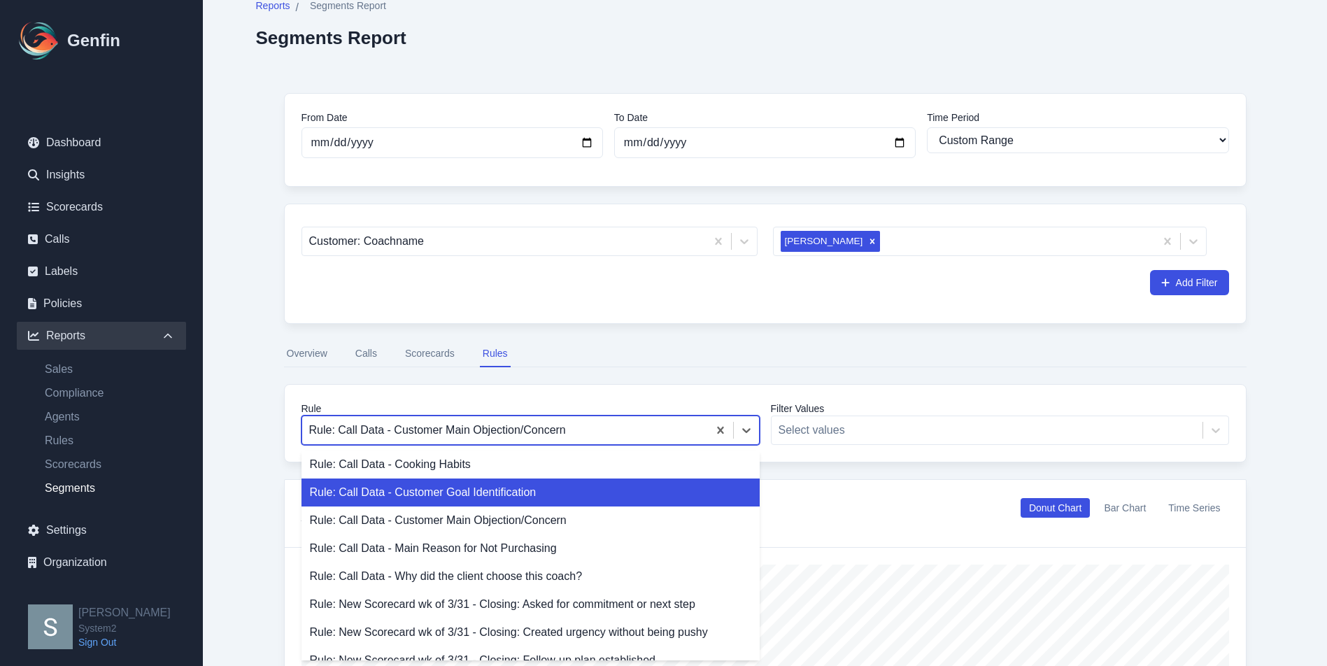
click at [568, 492] on div "Rule: Call Data - Customer Goal Identification" at bounding box center [530, 492] width 458 height 28
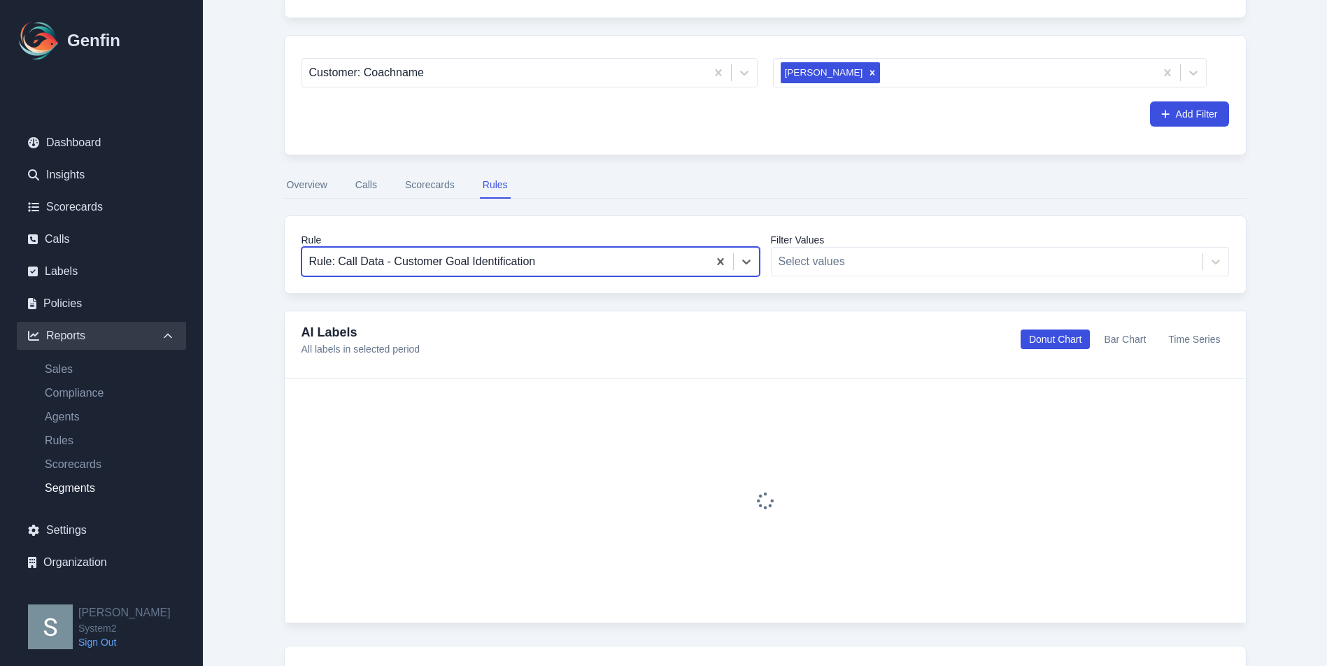
scroll to position [250, 0]
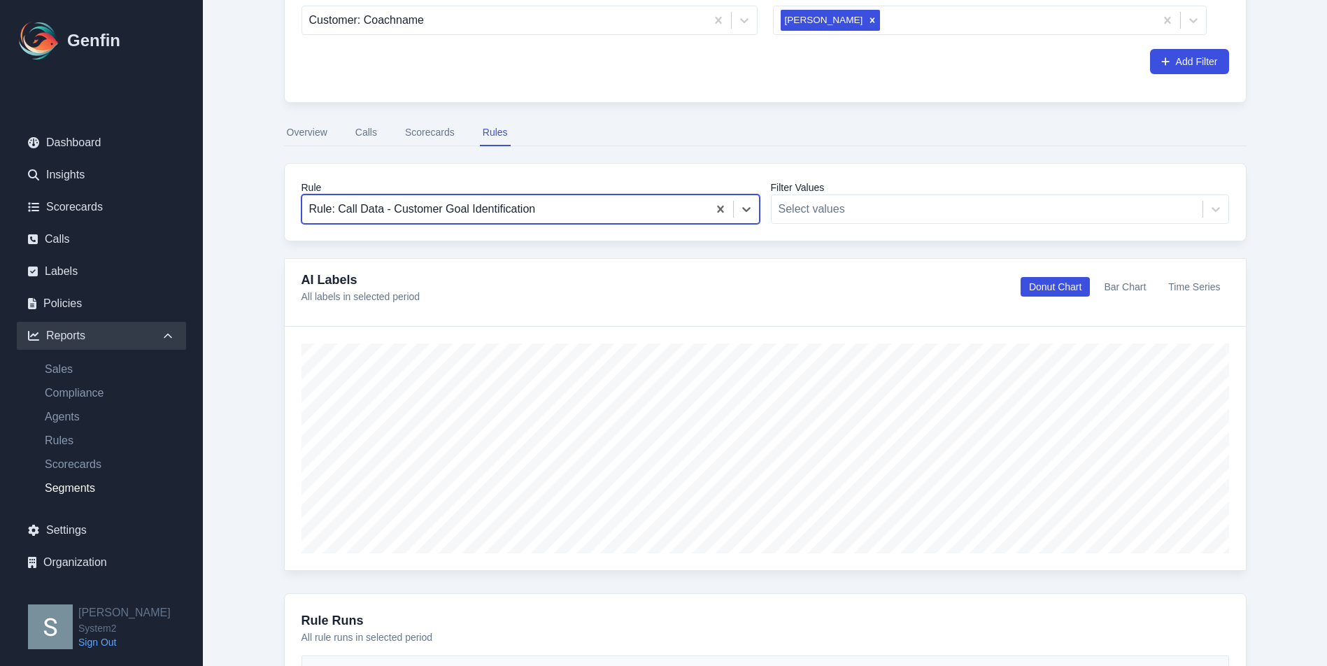
click at [528, 215] on div at bounding box center [505, 209] width 392 height 20
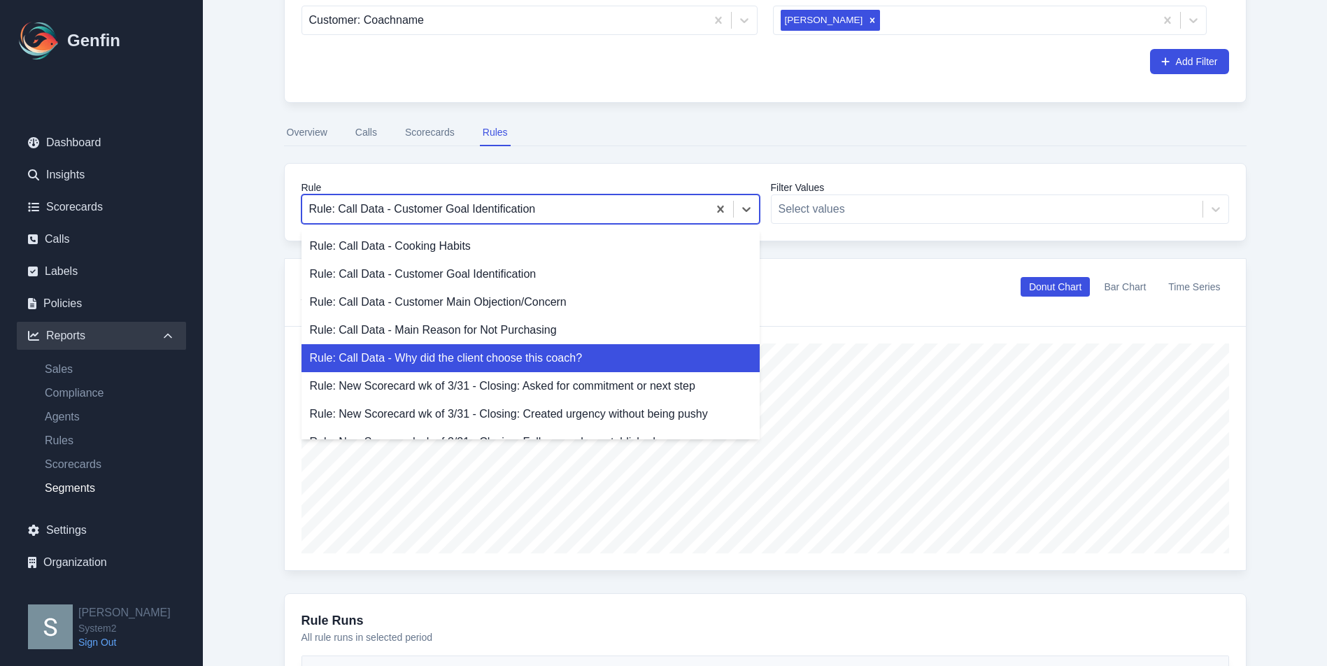
click at [559, 360] on div "Rule: Call Data - Why did the client choose this coach?" at bounding box center [530, 358] width 458 height 28
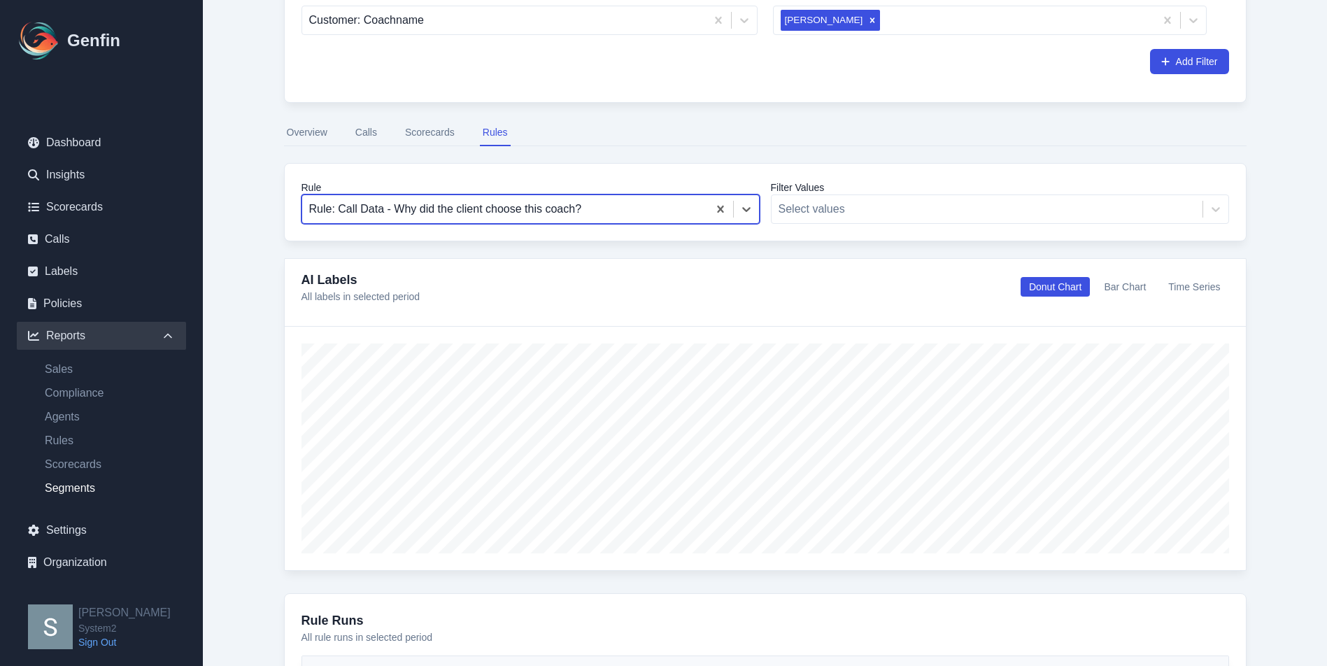
scroll to position [659, 0]
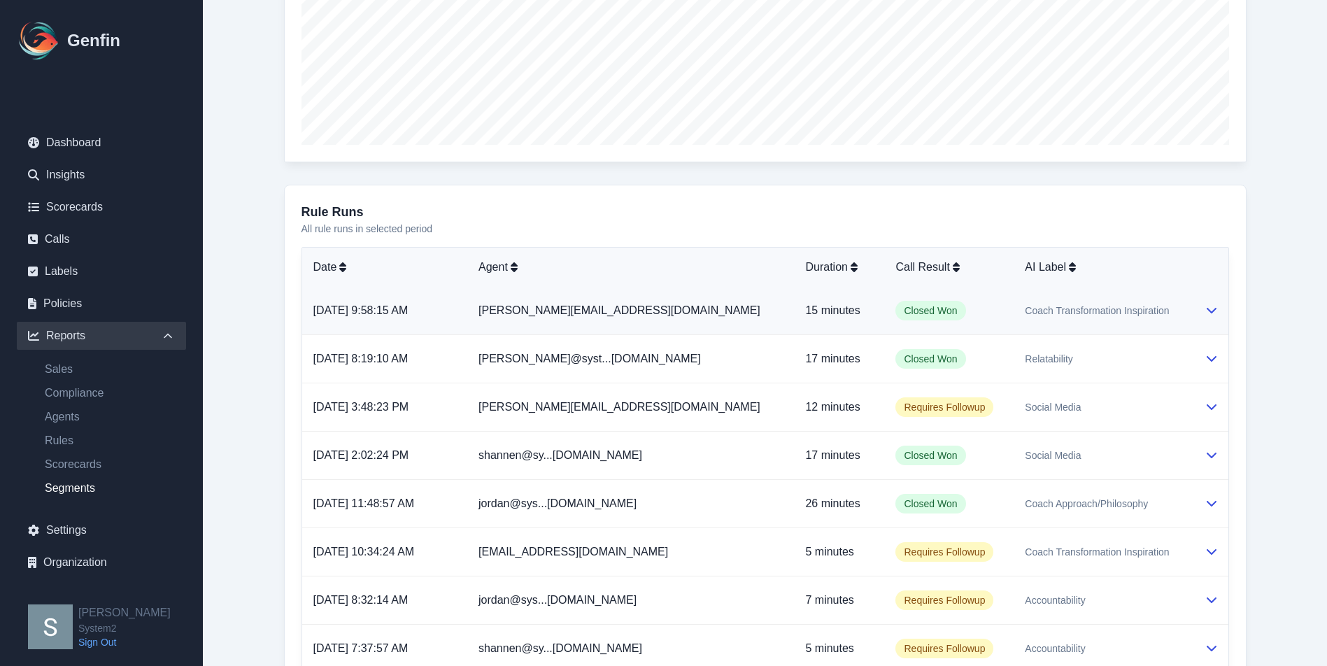
click at [1013, 308] on td "Coach Transformation Inspiration" at bounding box center [1102, 311] width 179 height 48
